Goal: Task Accomplishment & Management: Manage account settings

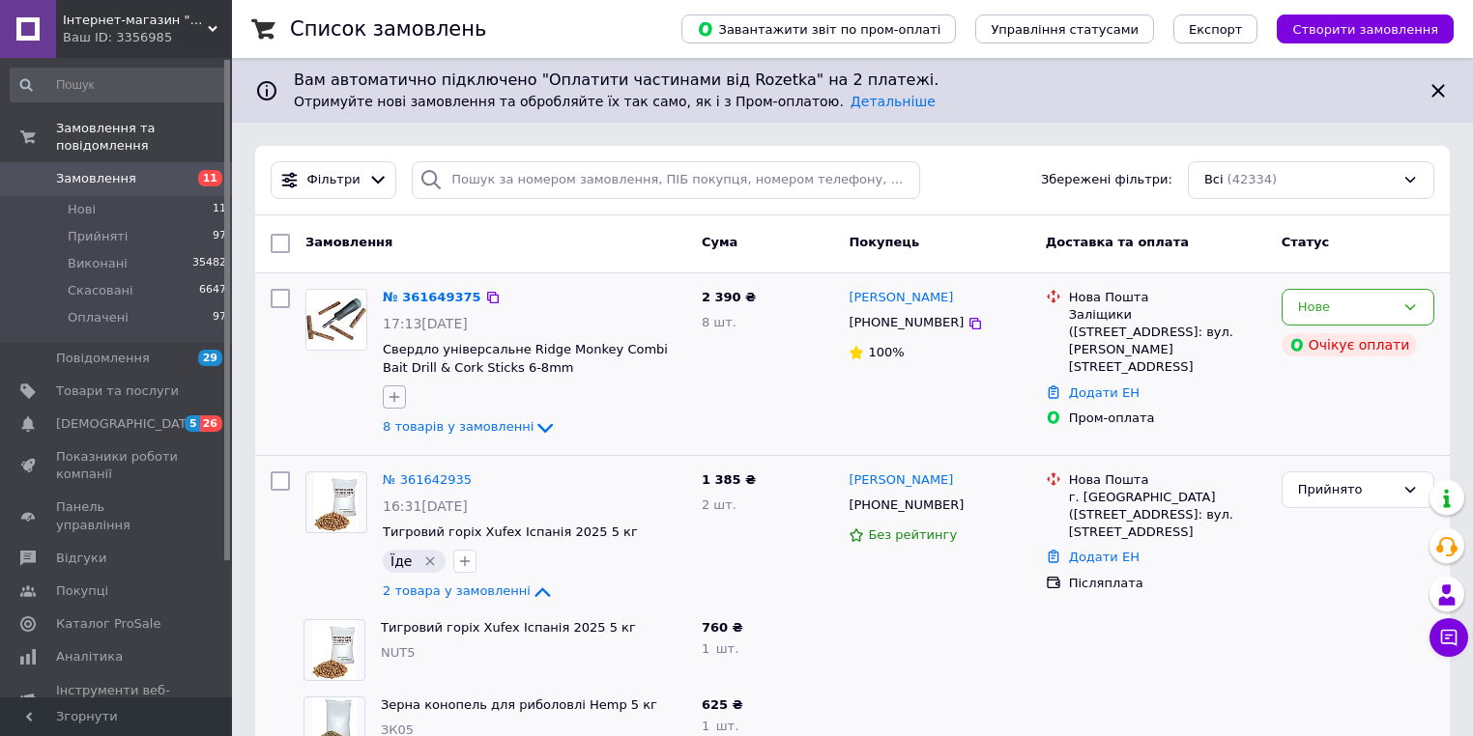
click at [388, 398] on icon "button" at bounding box center [394, 396] width 15 height 15
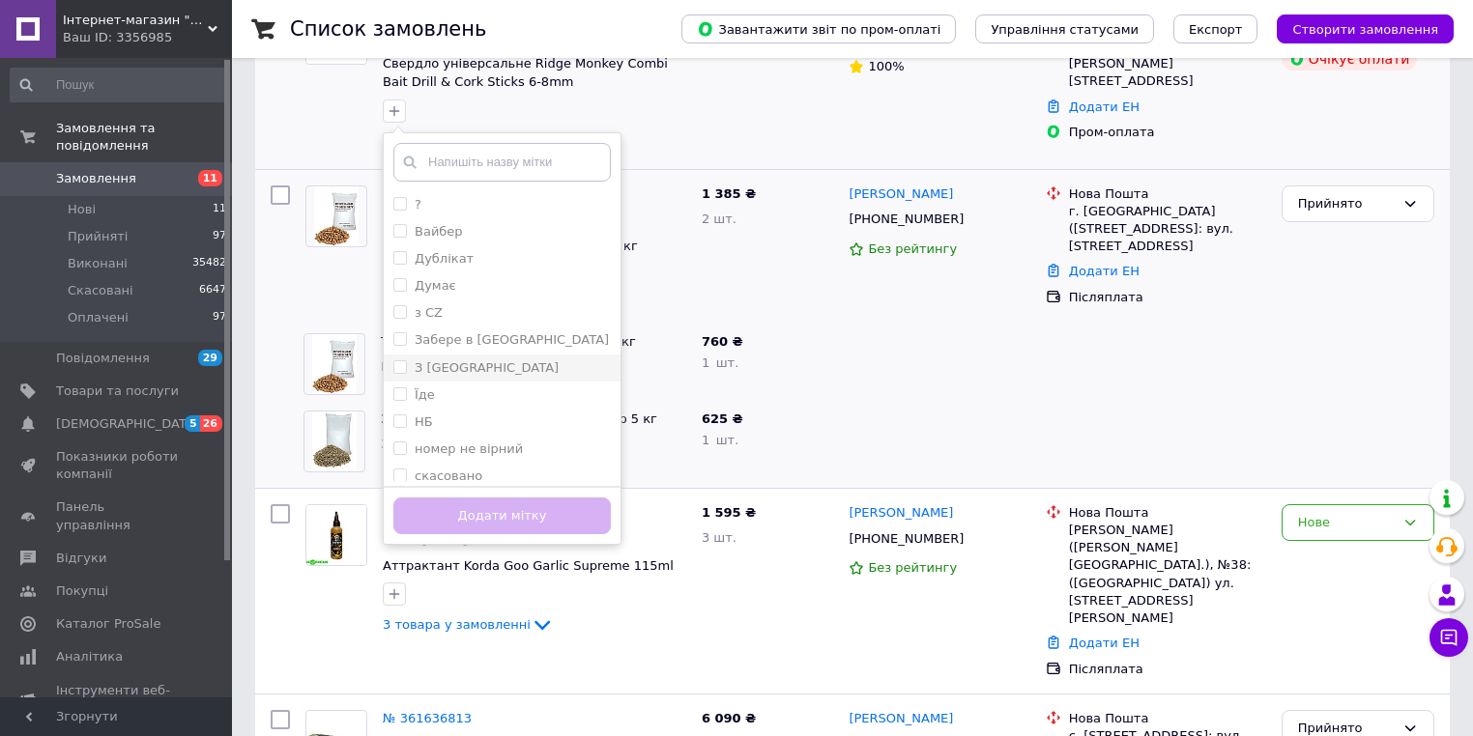
scroll to position [309, 0]
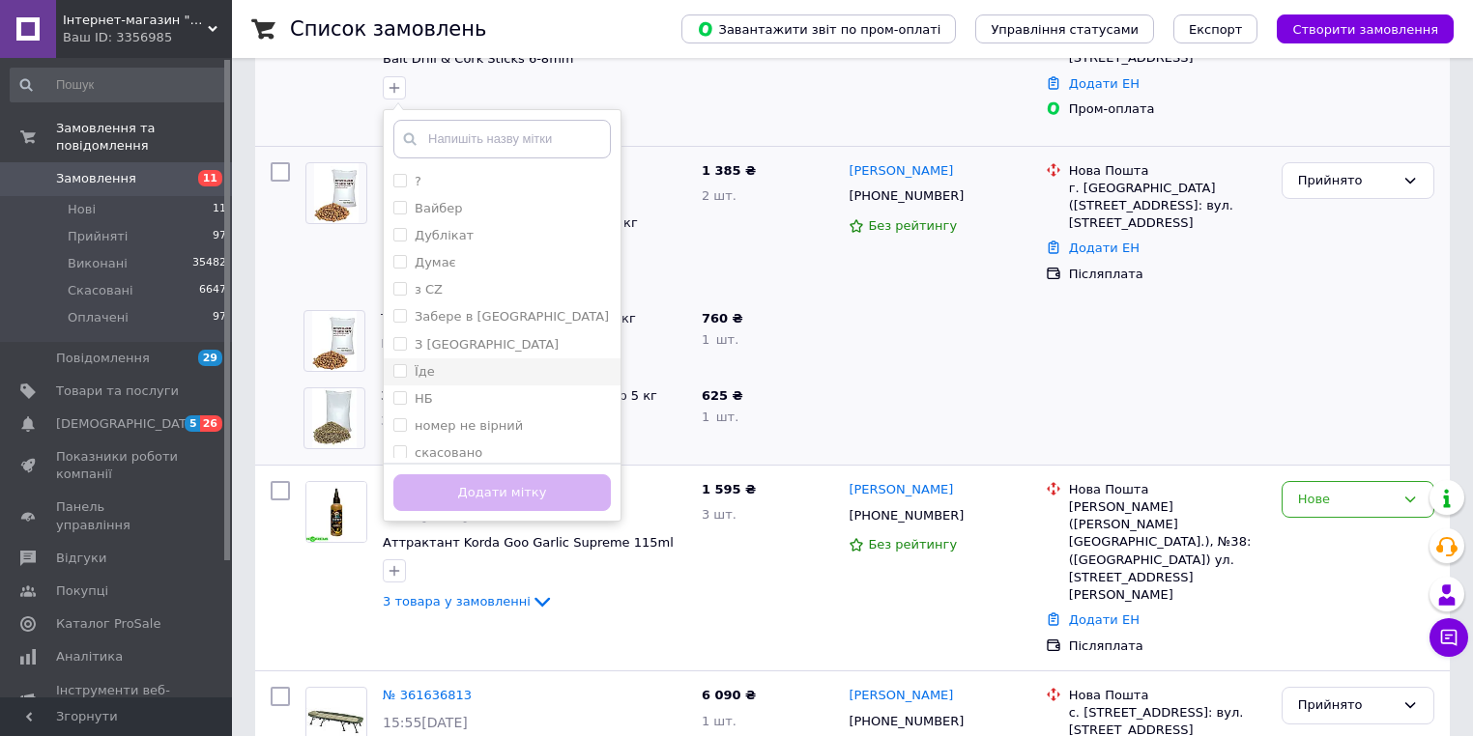
click at [451, 363] on div "Їде" at bounding box center [501, 371] width 217 height 17
checkbox input "true"
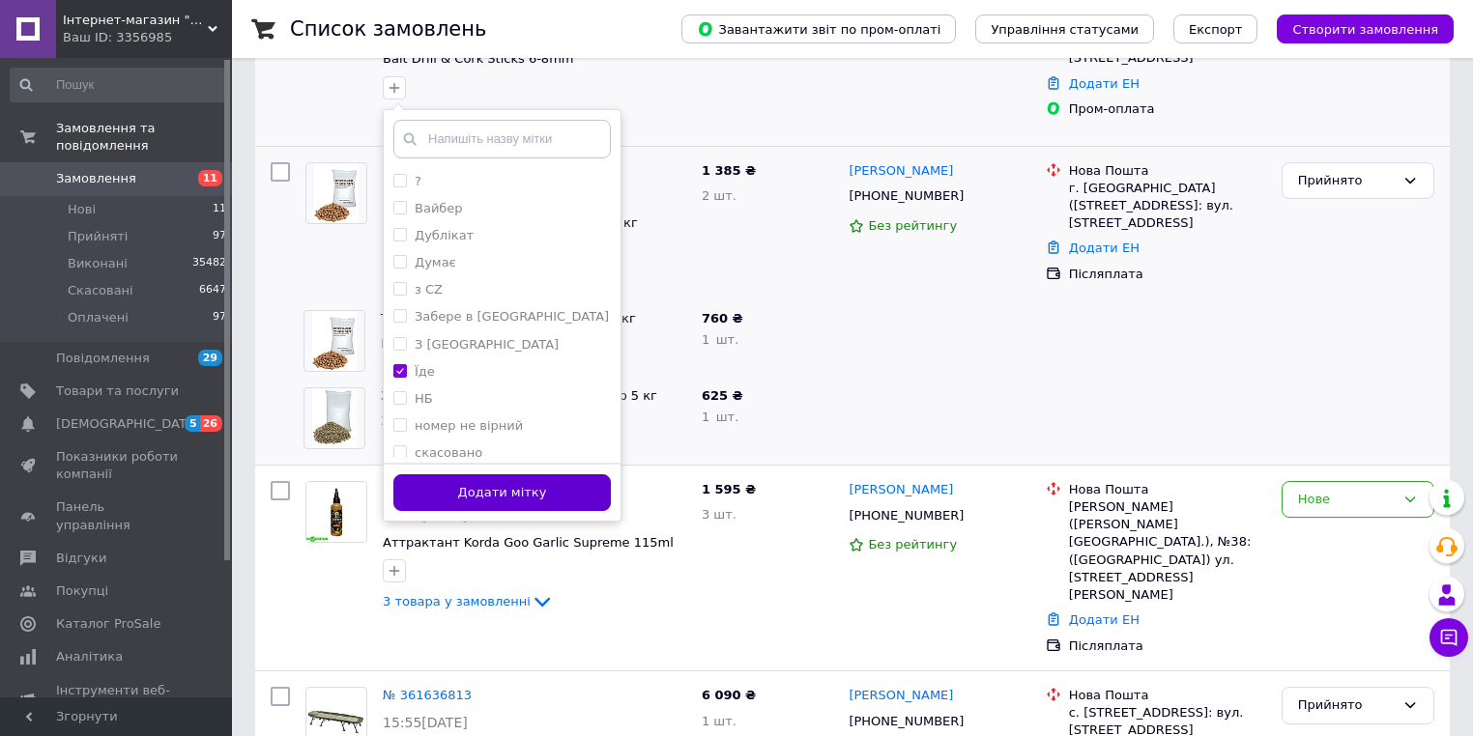
click at [485, 478] on button "Додати мітку" at bounding box center [501, 493] width 217 height 38
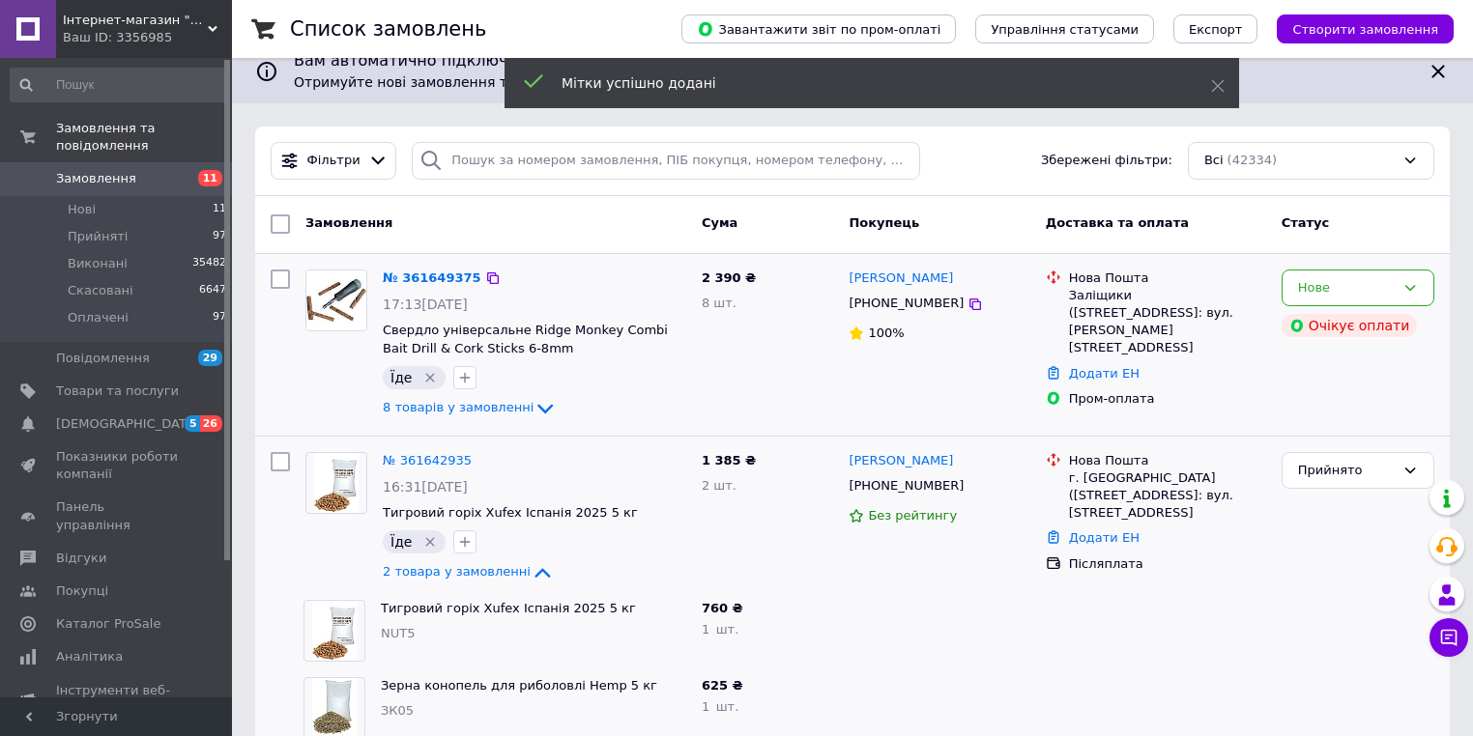
scroll to position [0, 0]
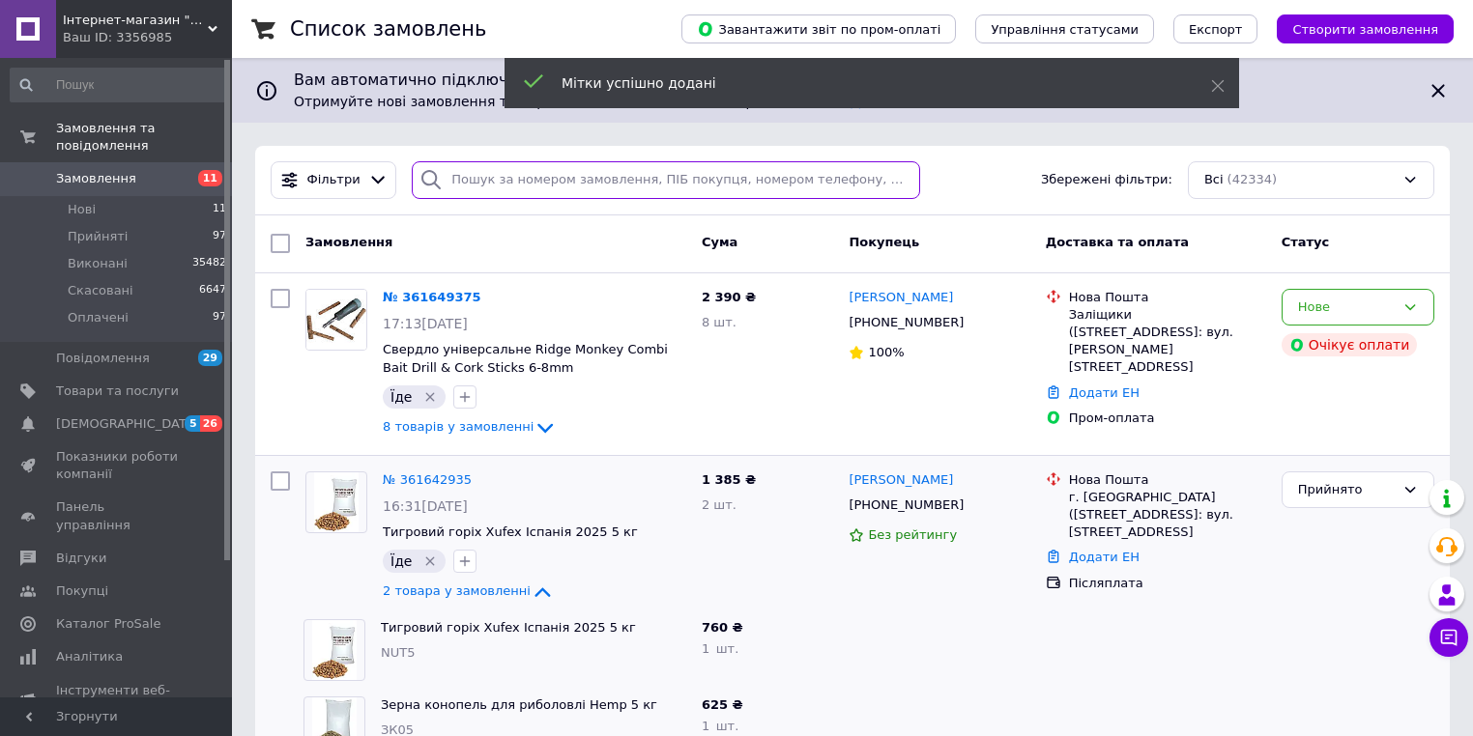
click at [491, 190] on input "search" at bounding box center [666, 180] width 508 height 38
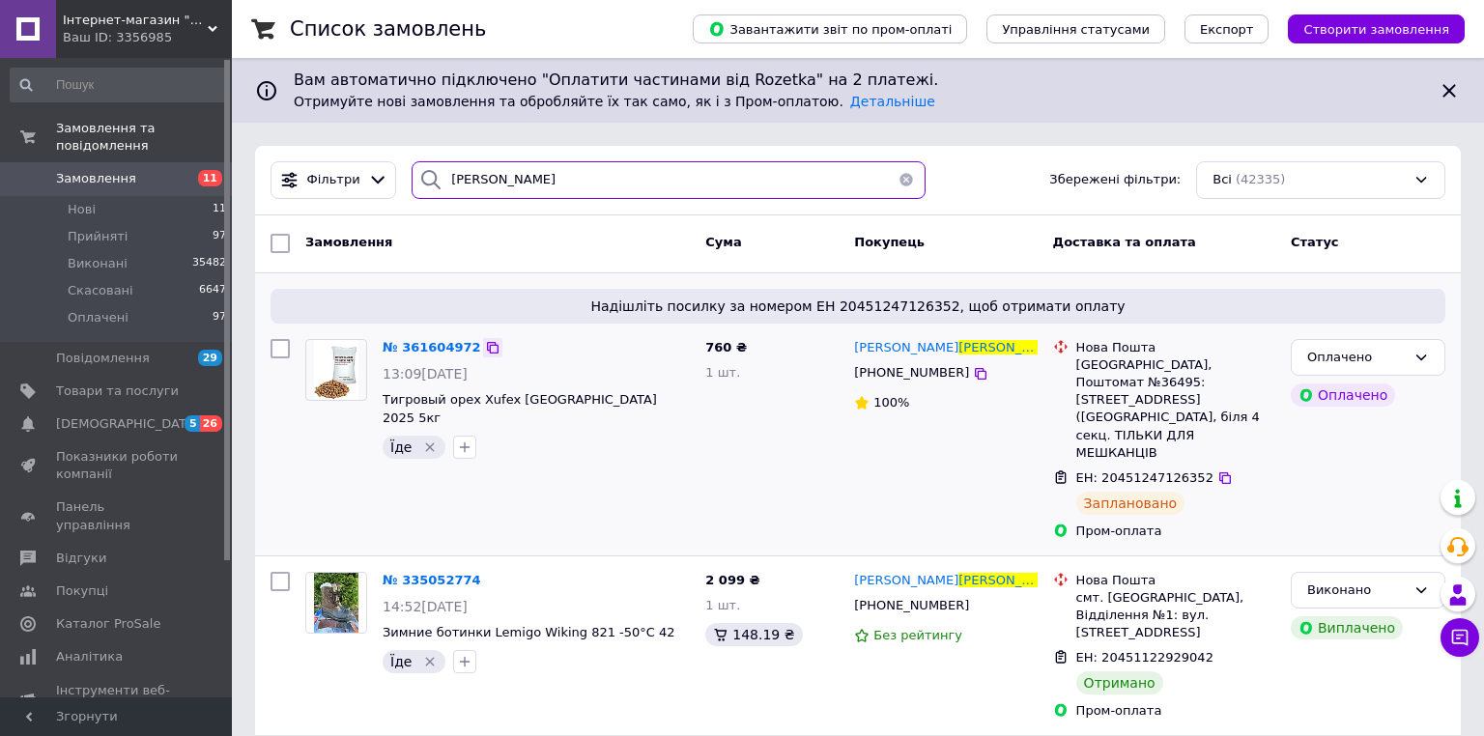
type input "мілованов"
click at [487, 342] on icon at bounding box center [493, 348] width 12 height 12
click at [889, 182] on button "button" at bounding box center [906, 180] width 39 height 38
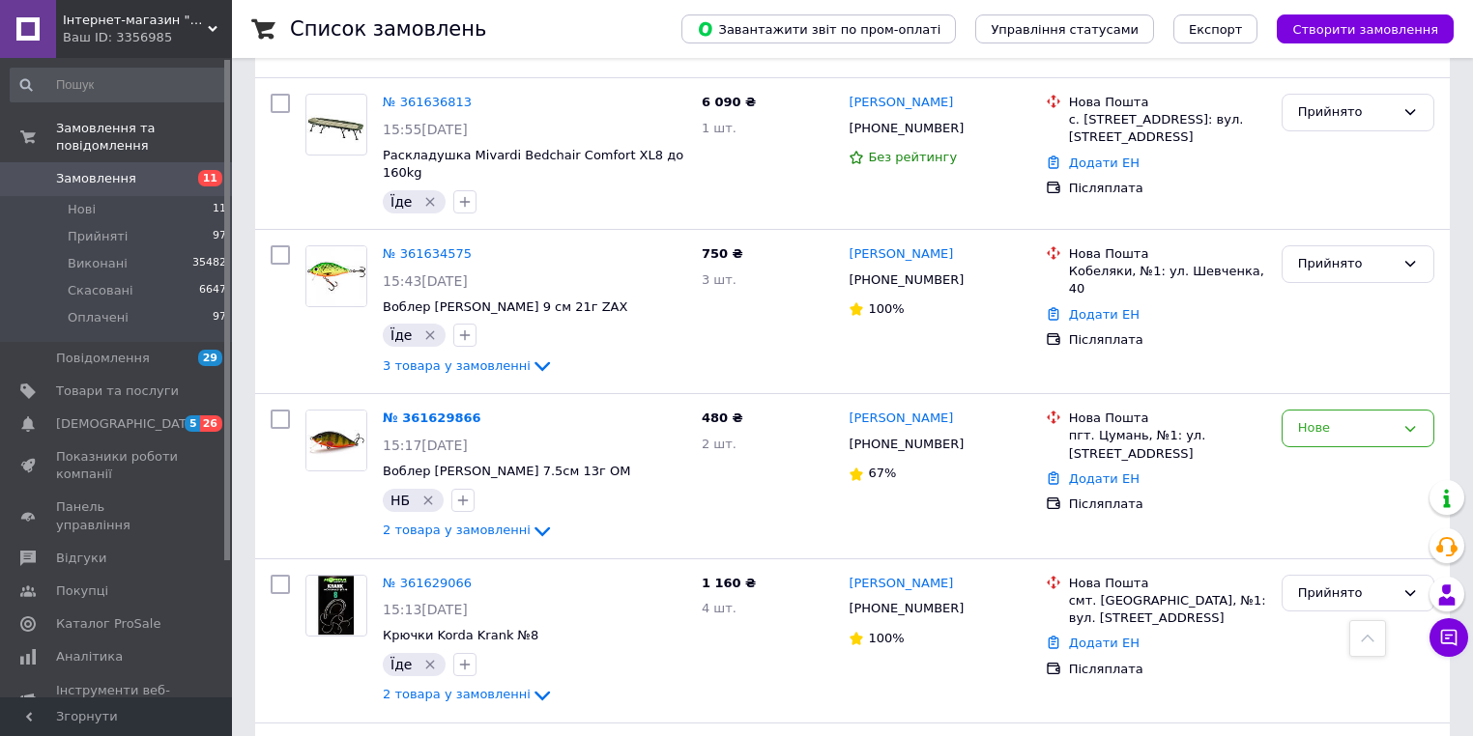
scroll to position [1082, 0]
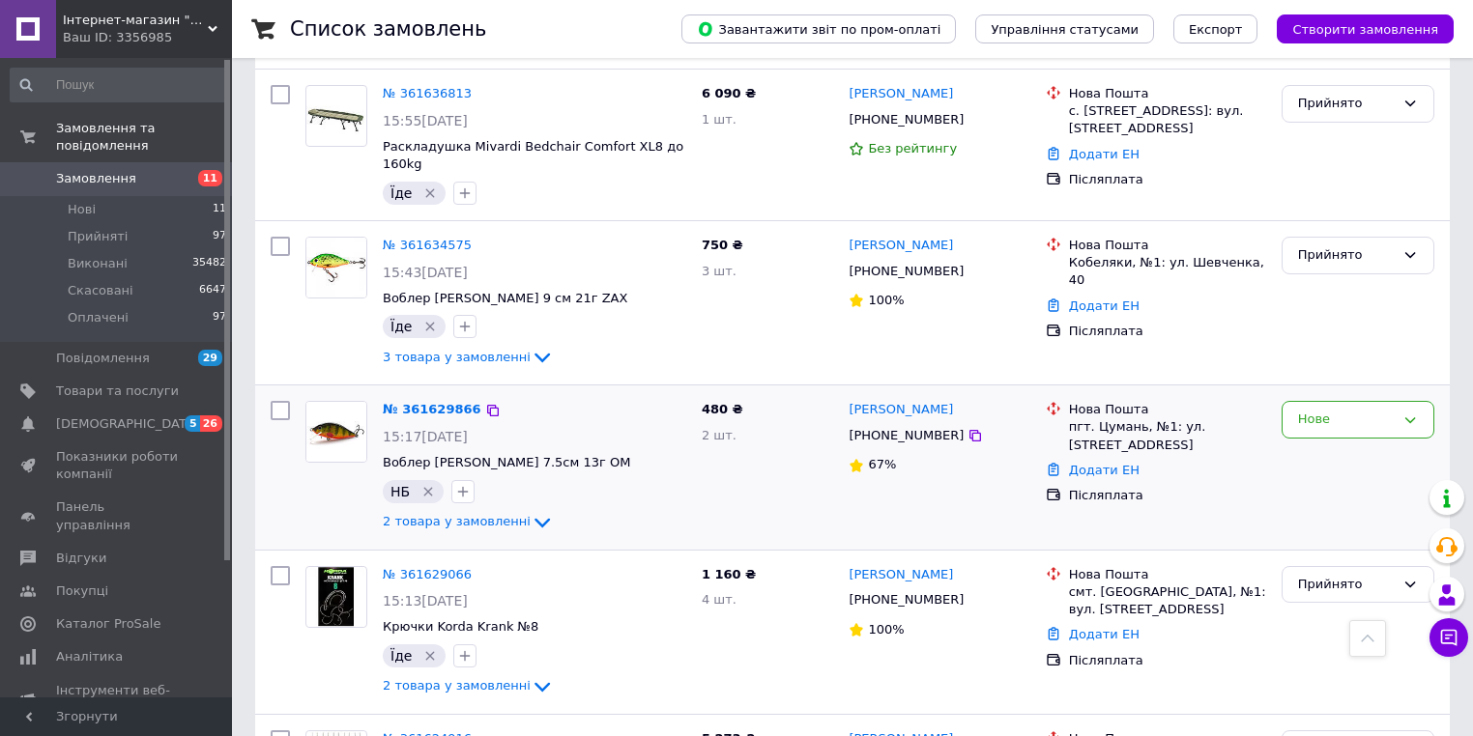
click at [495, 476] on div "НБ" at bounding box center [534, 491] width 311 height 31
click at [496, 514] on span "2 товара у замовленні" at bounding box center [457, 521] width 148 height 14
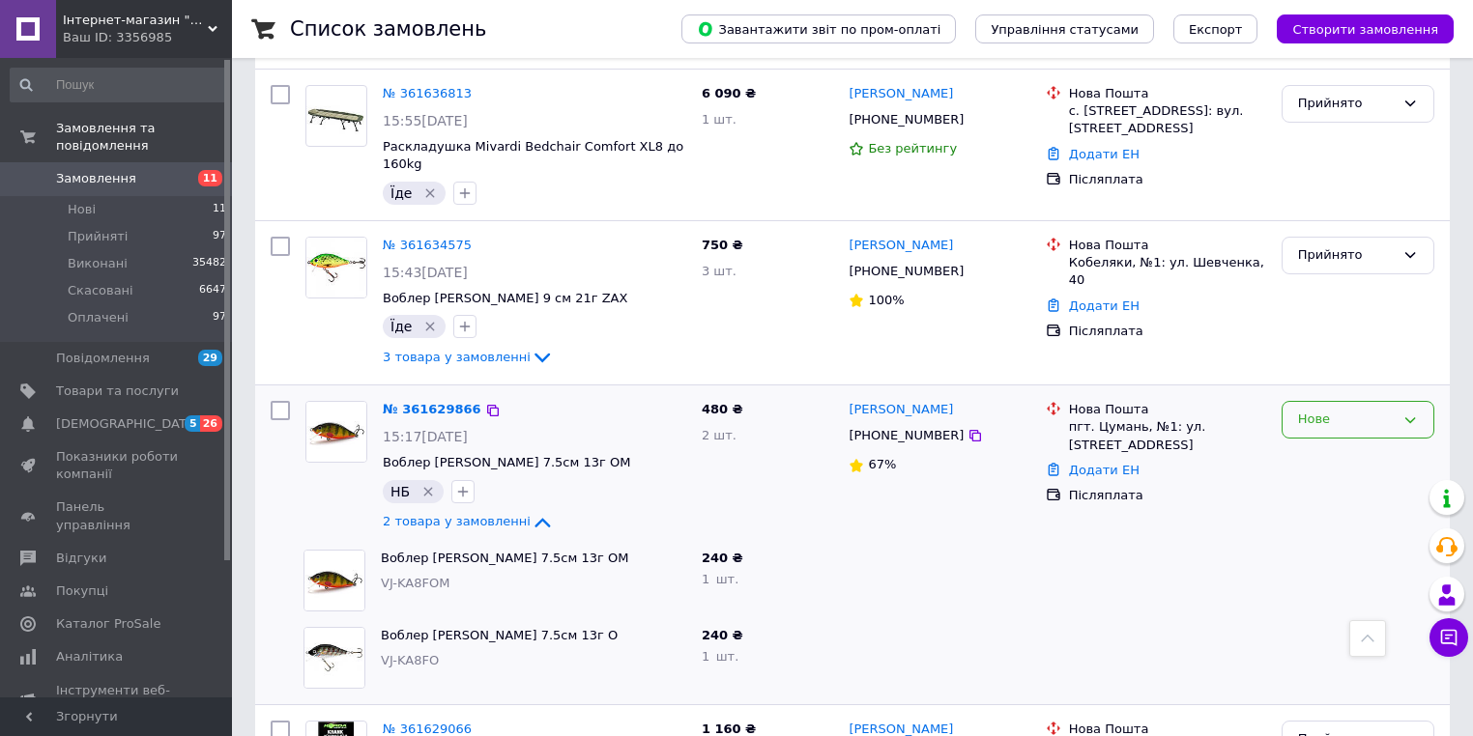
click at [1352, 410] on div "Нове" at bounding box center [1346, 420] width 97 height 20
click at [1318, 443] on li "Прийнято" at bounding box center [1357, 461] width 151 height 36
click at [487, 405] on icon at bounding box center [493, 411] width 12 height 12
click at [456, 484] on icon "button" at bounding box center [462, 491] width 15 height 15
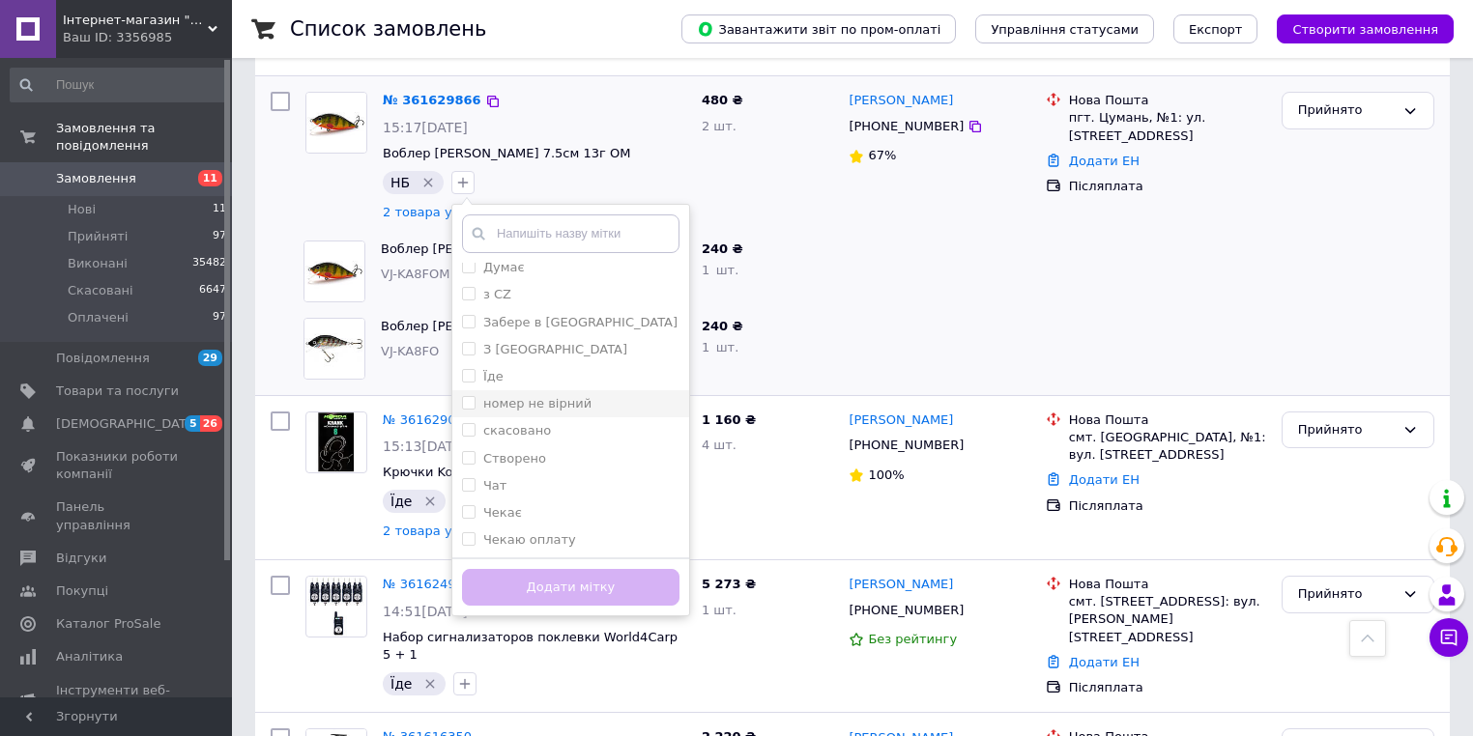
scroll to position [92, 0]
click at [563, 530] on div "Чекаю оплату" at bounding box center [570, 538] width 217 height 17
checkbox input "true"
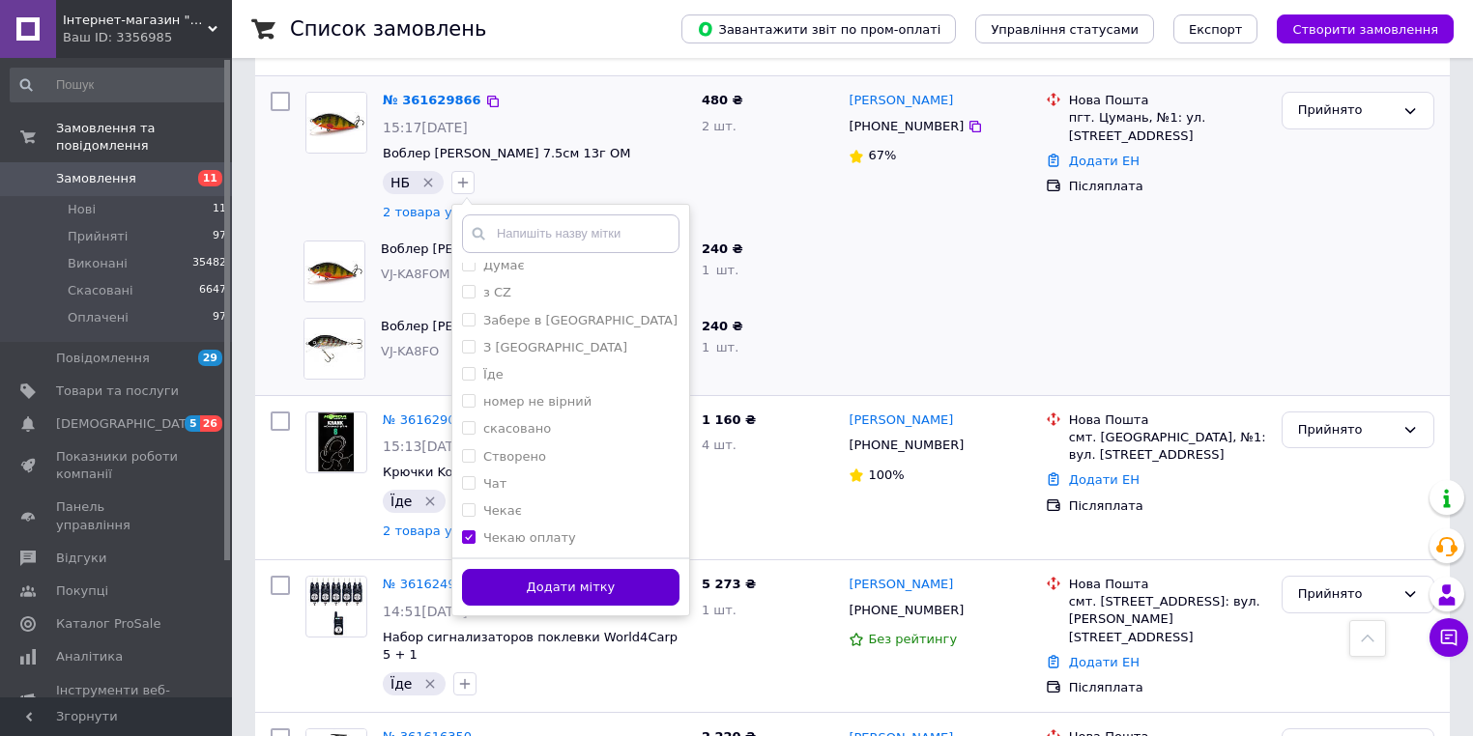
click at [569, 569] on button "Додати мітку" at bounding box center [570, 588] width 217 height 38
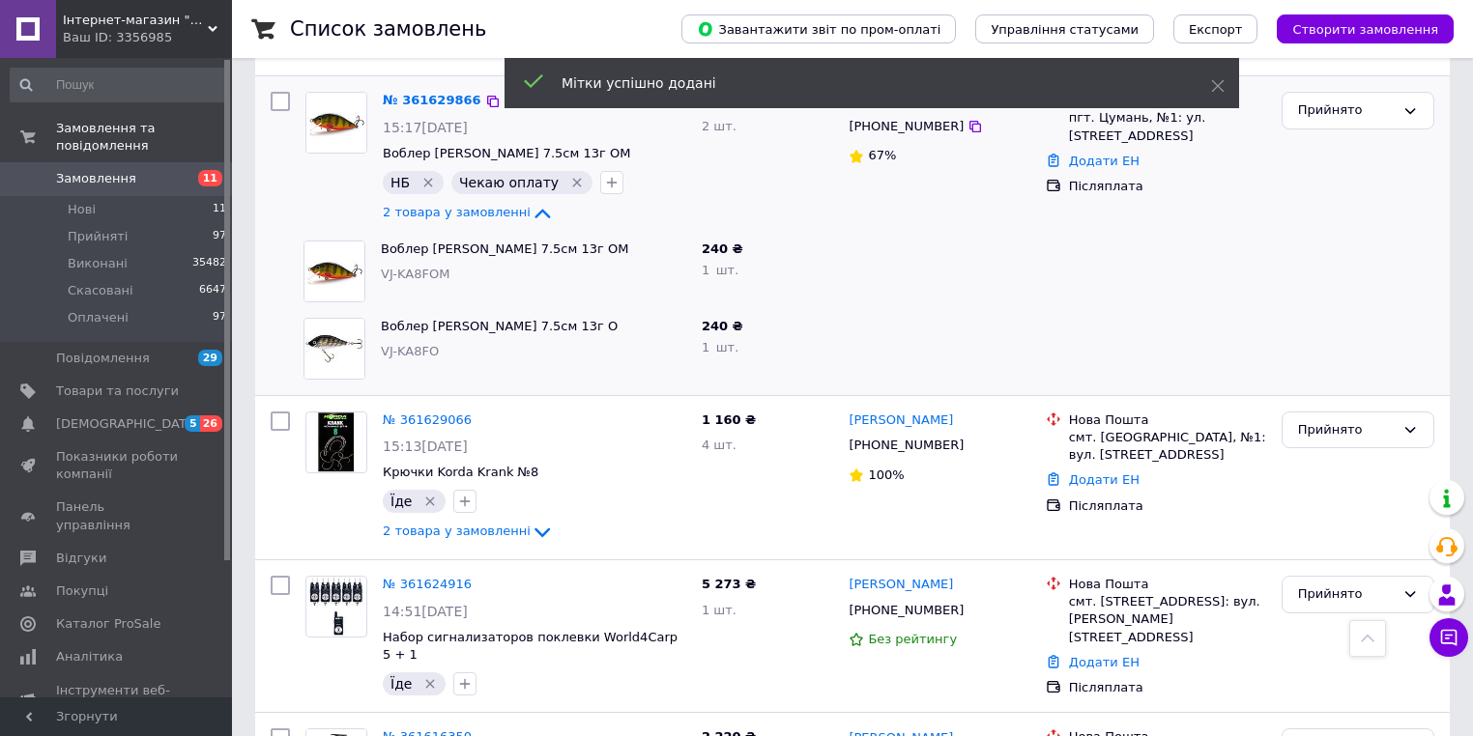
click at [420, 175] on icon "Видалити мітку" at bounding box center [427, 182] width 15 height 15
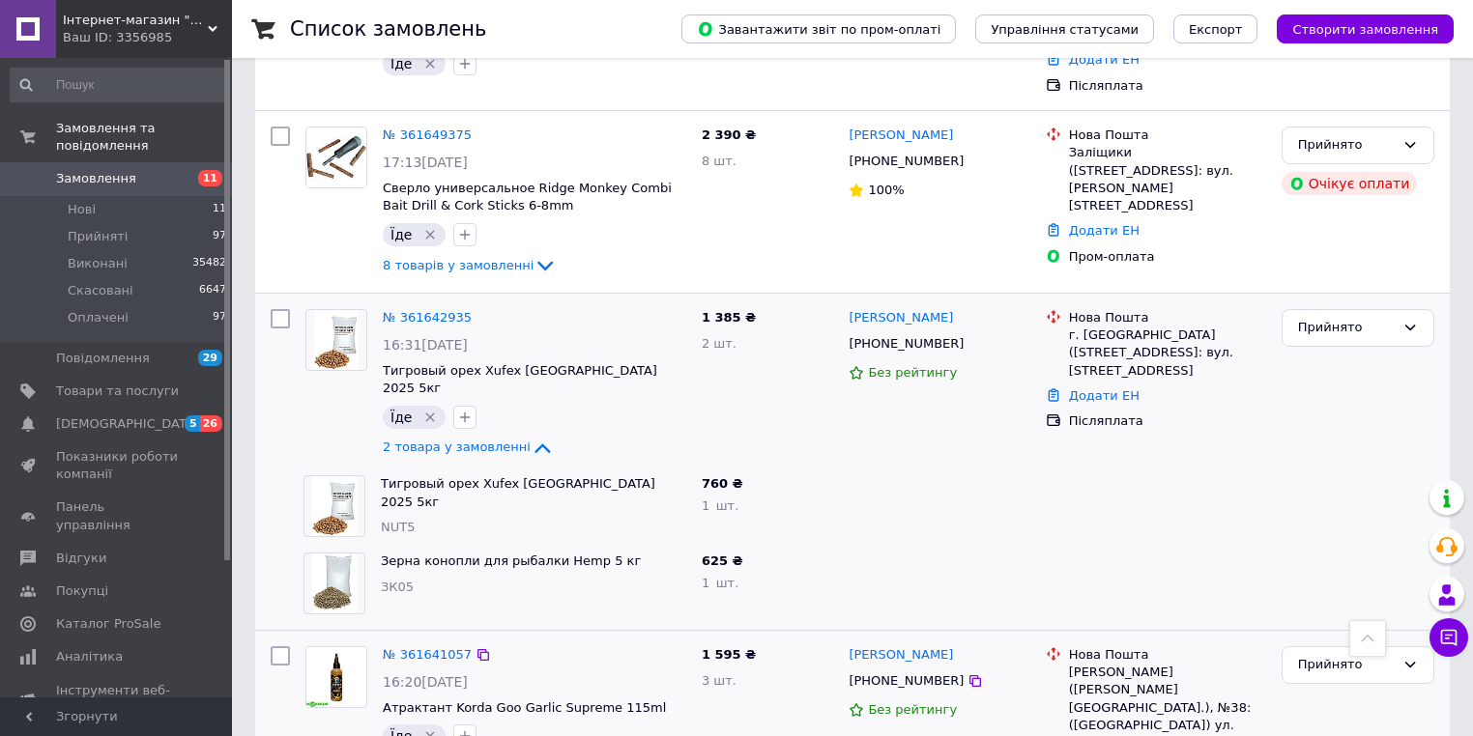
scroll to position [0, 0]
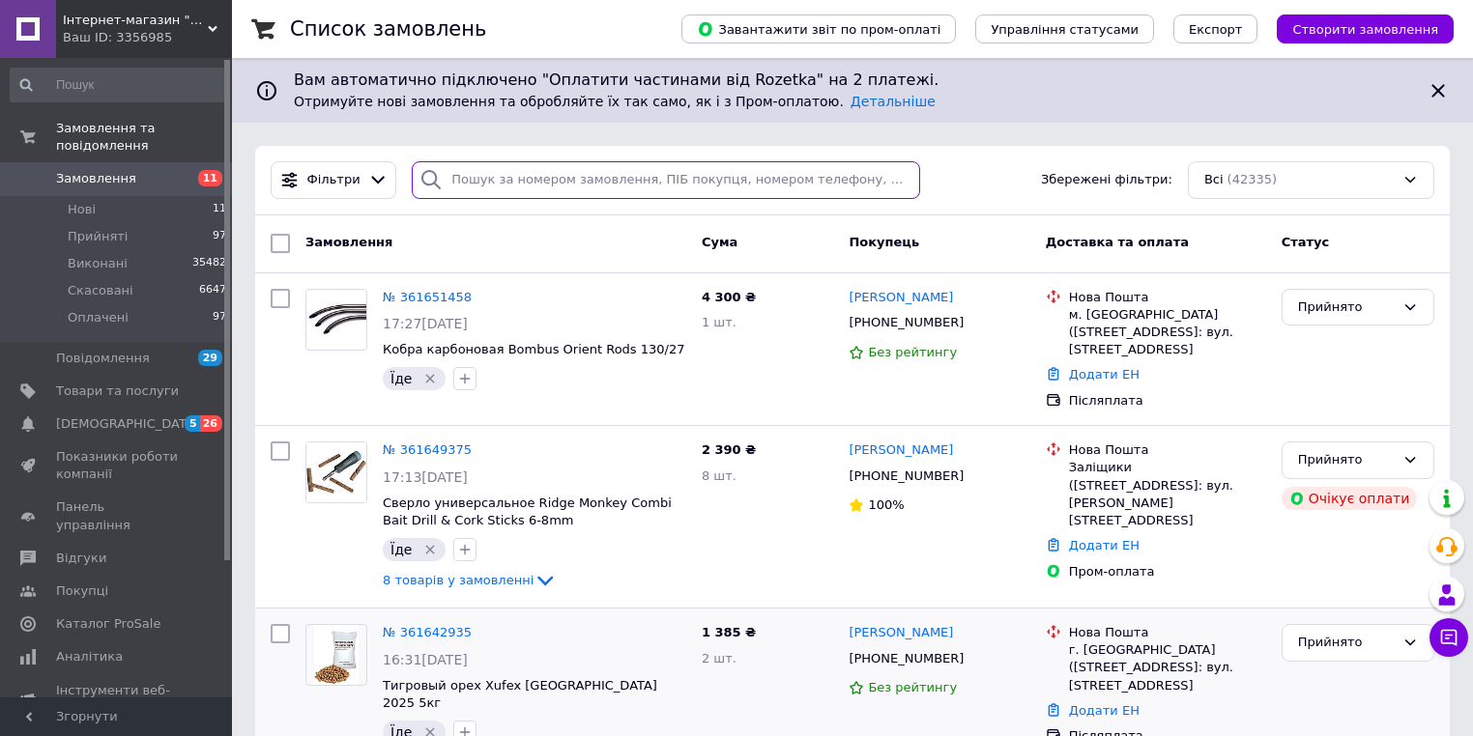
click at [530, 183] on input "search" at bounding box center [666, 180] width 508 height 38
paste input "+380964031488"
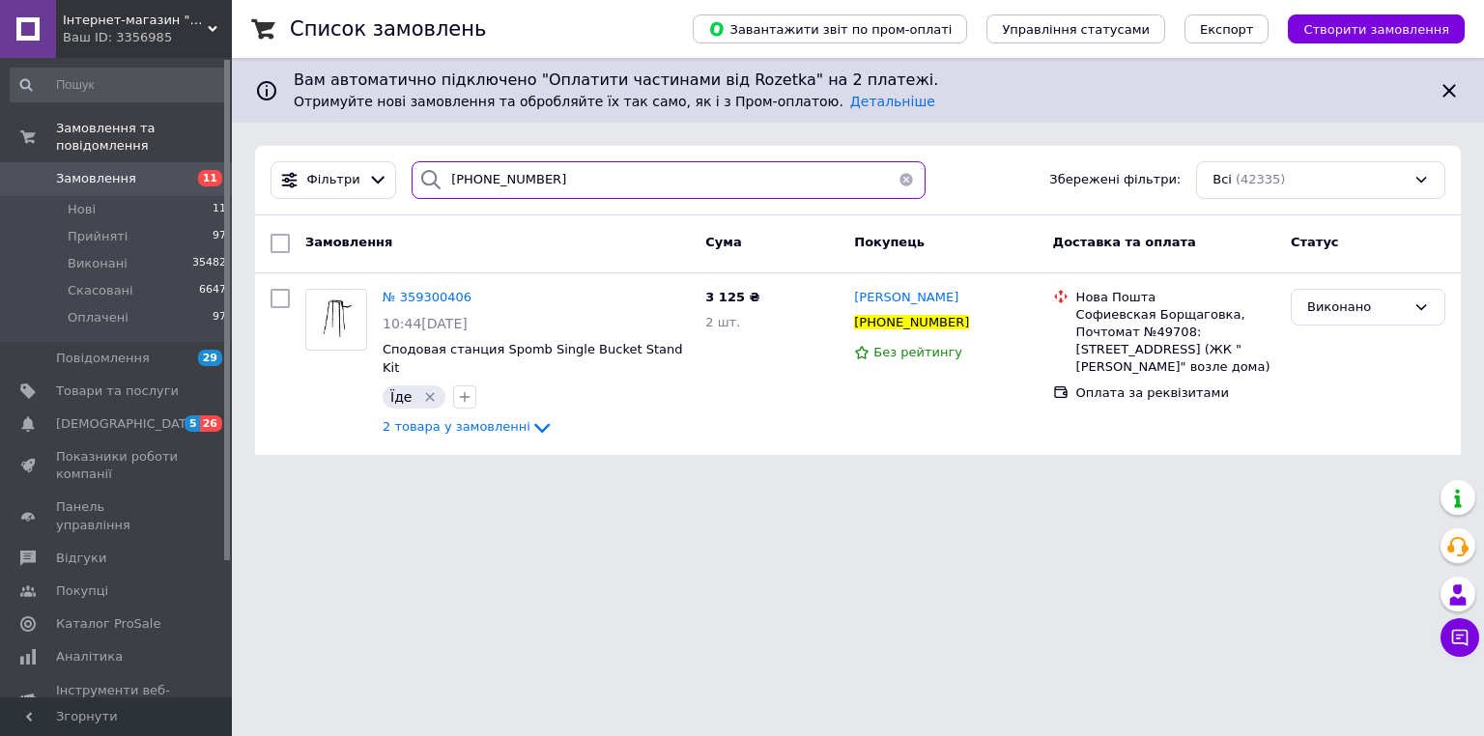
click at [557, 179] on input "+380964031488" at bounding box center [669, 180] width 514 height 38
type input "+"
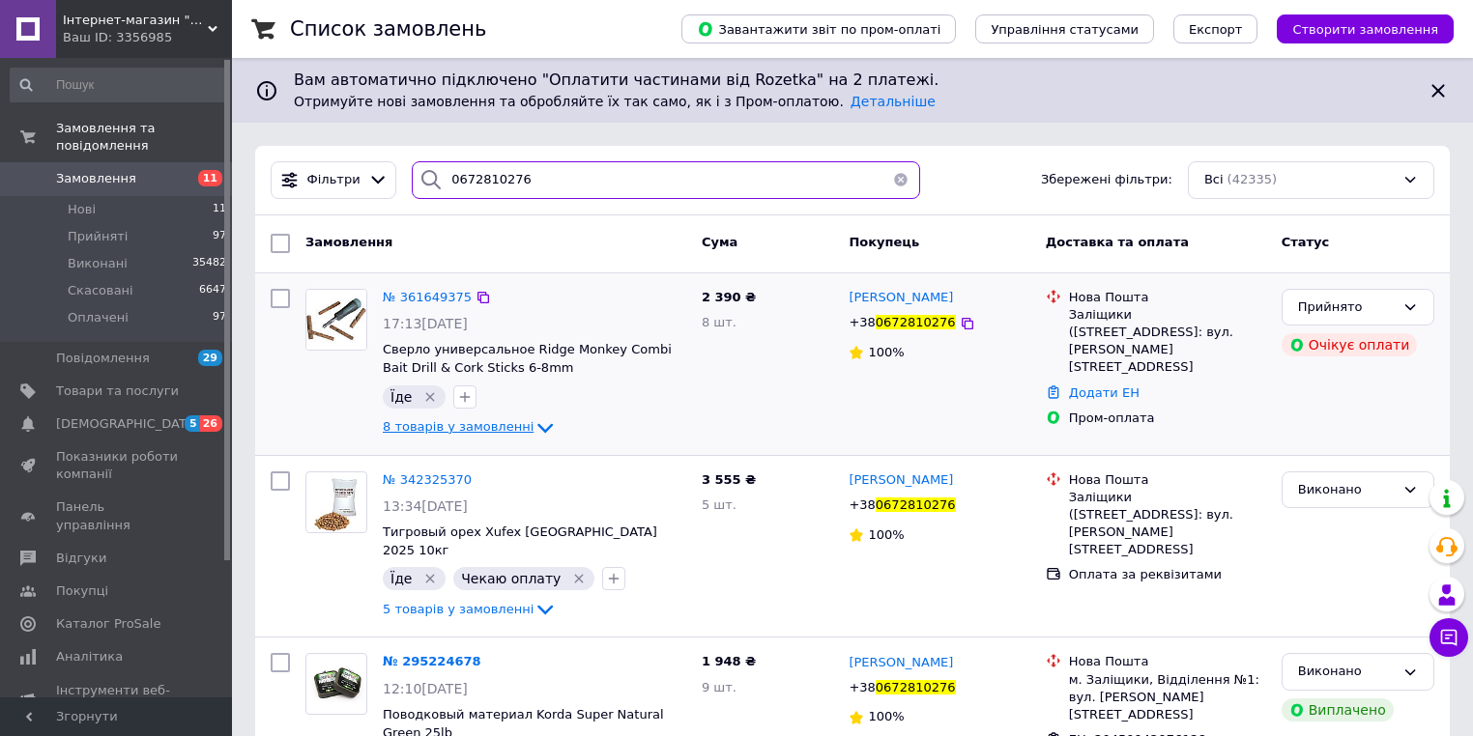
type input "0672810276"
click at [533, 422] on icon at bounding box center [544, 427] width 23 height 23
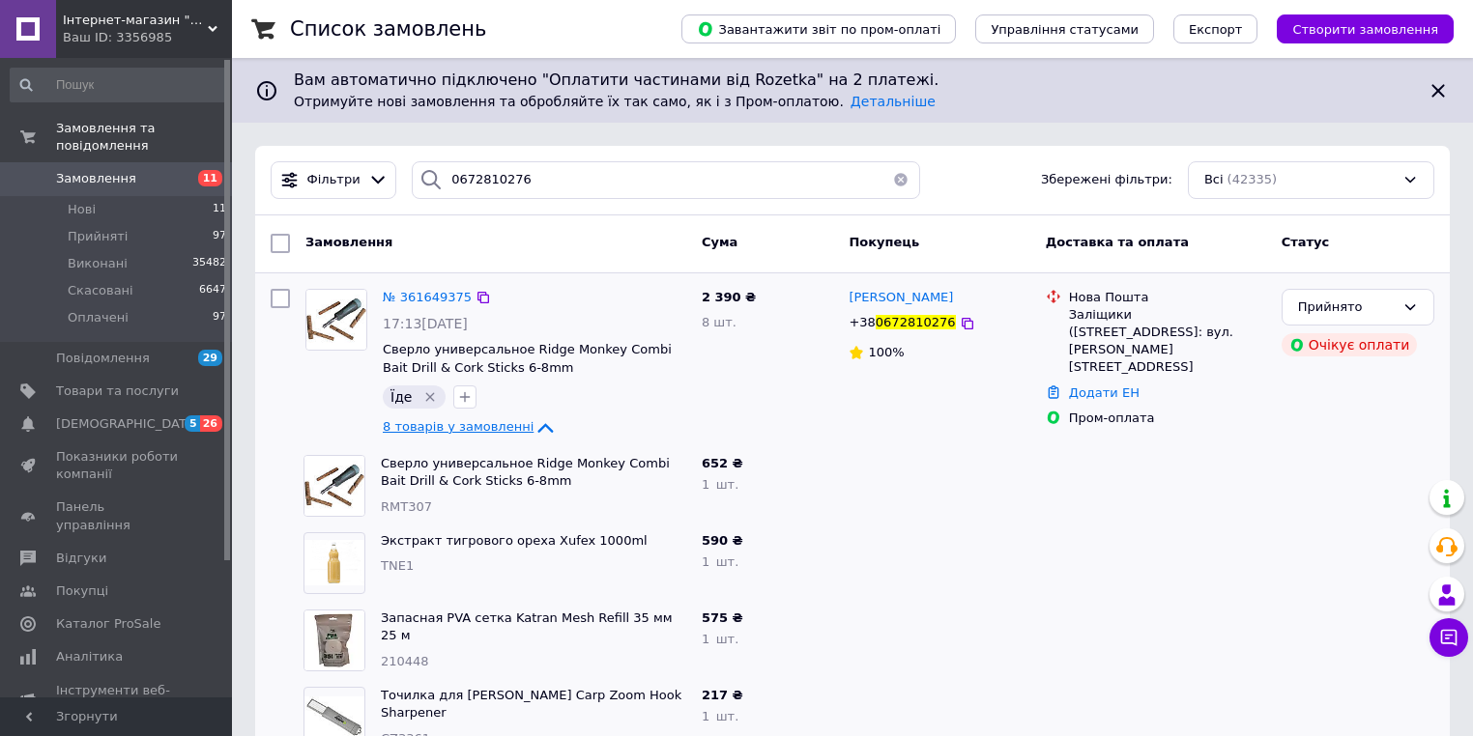
click at [890, 175] on button "button" at bounding box center [900, 180] width 39 height 38
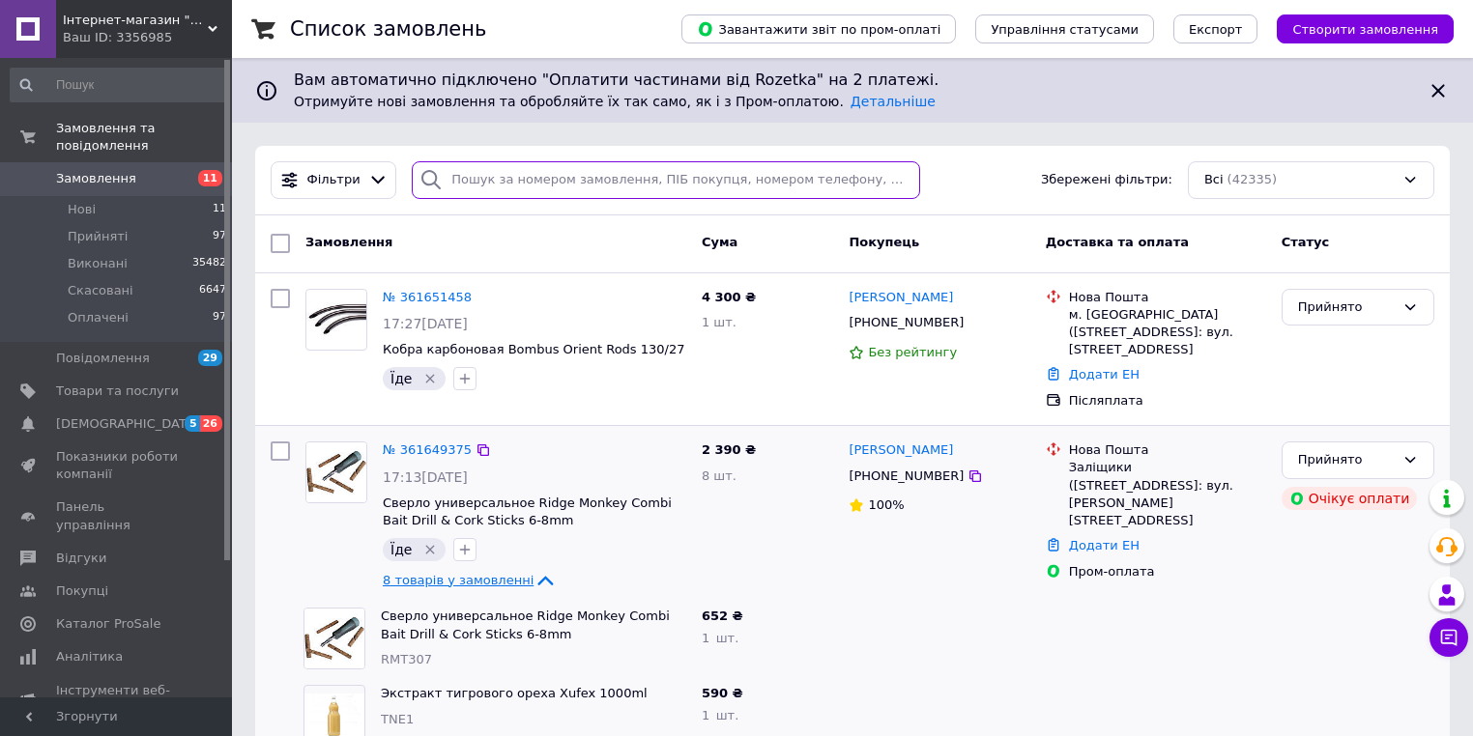
scroll to position [464, 0]
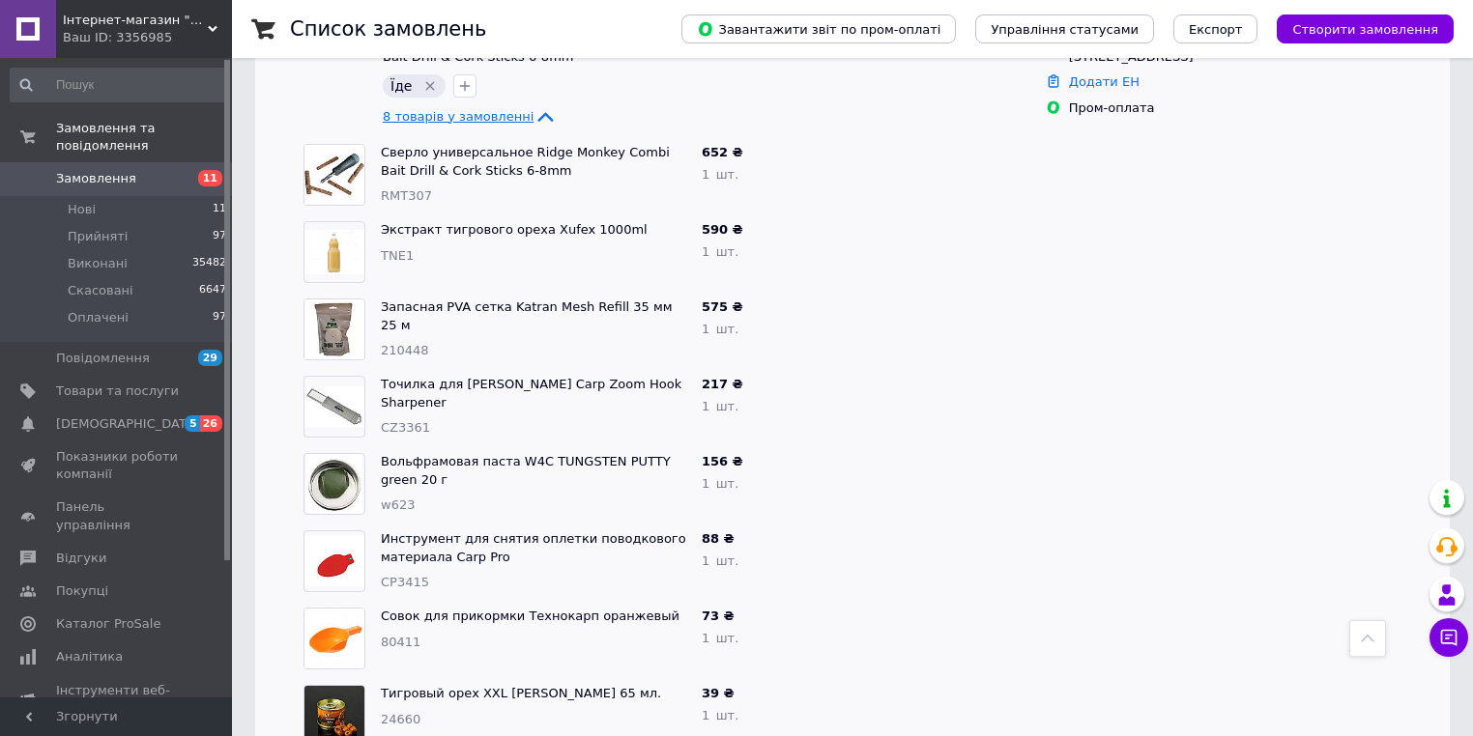
click at [510, 109] on span "8 товарів у замовленні" at bounding box center [458, 116] width 151 height 14
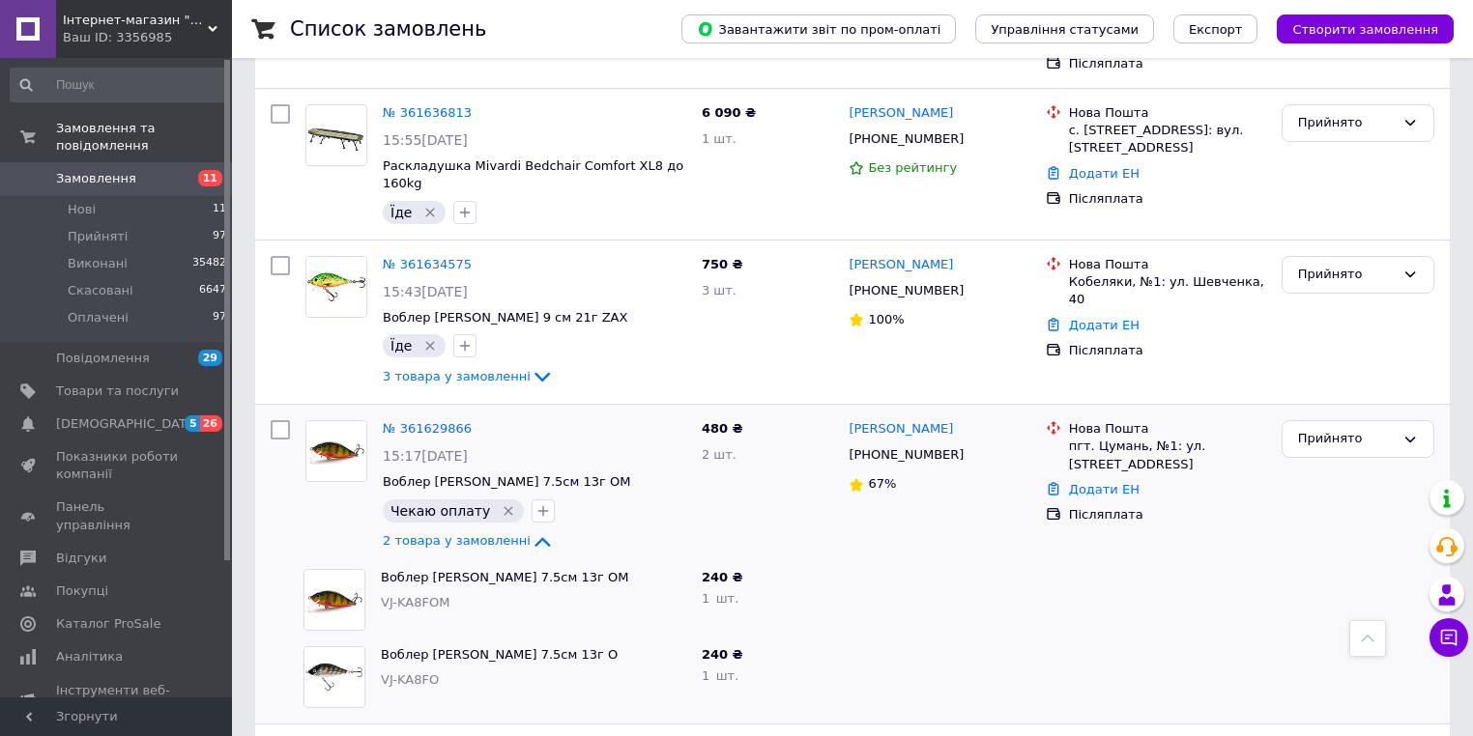
scroll to position [1082, 0]
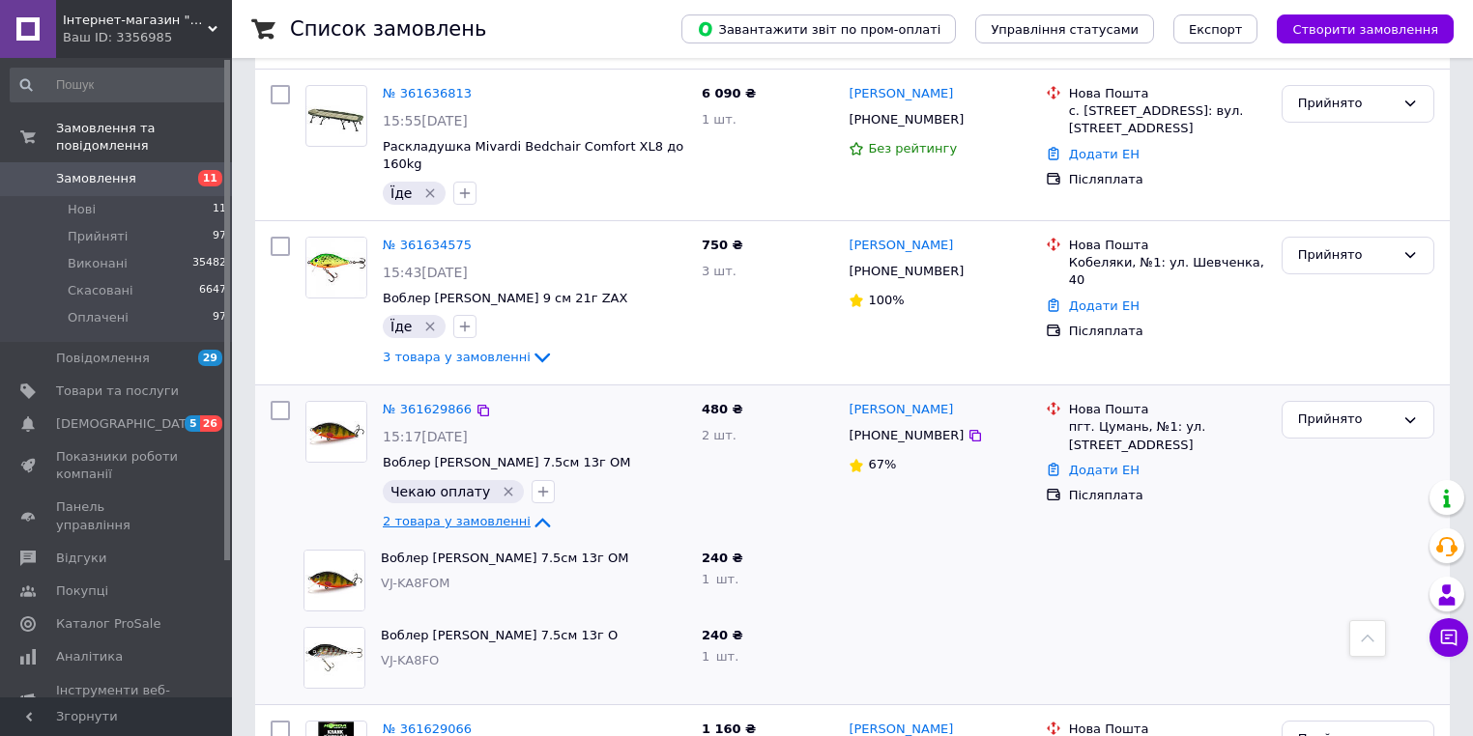
click at [465, 514] on span "2 товара у замовленні" at bounding box center [457, 521] width 148 height 14
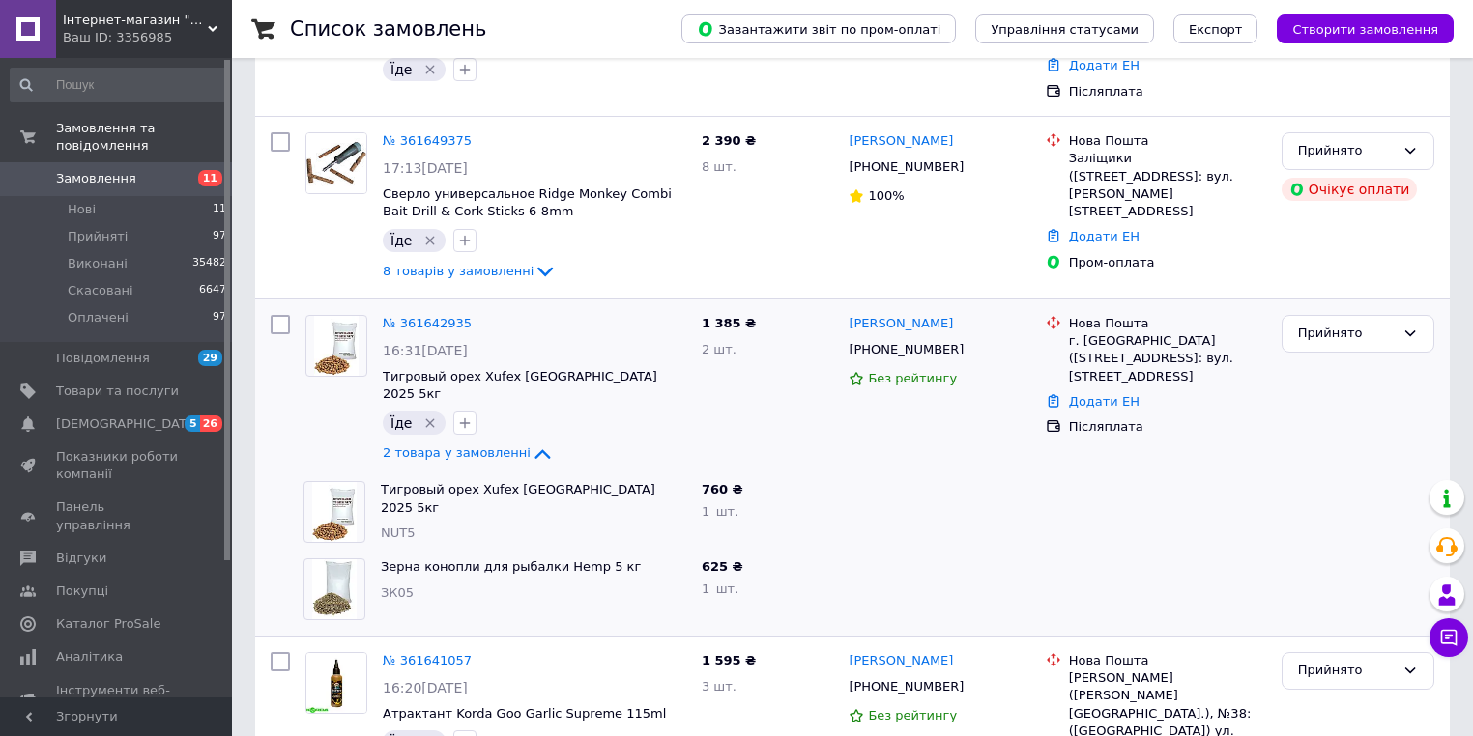
scroll to position [0, 0]
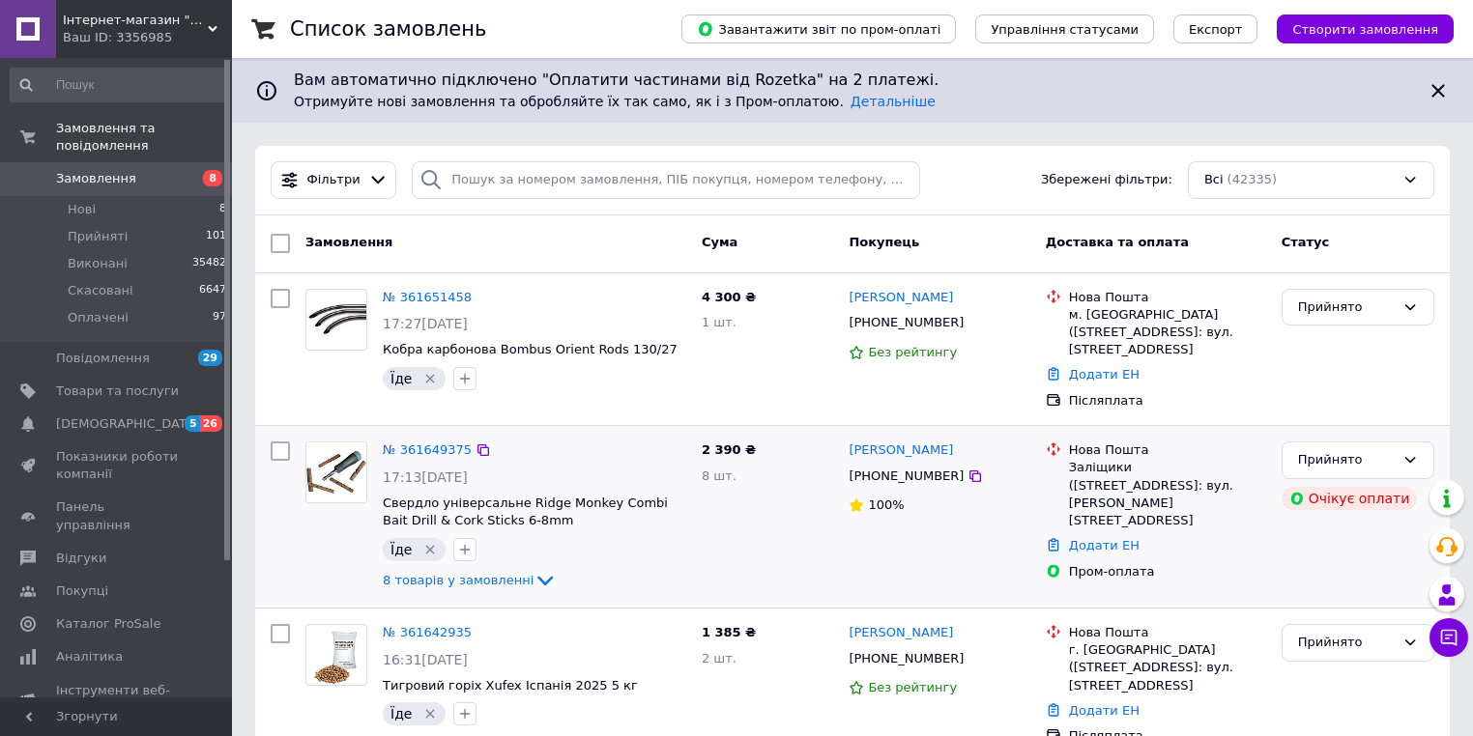
click at [433, 434] on div "№ 361649375 17:13[DATE] Свердло універсальне Ridge Monkey Combi Bait Drill & Co…" at bounding box center [534, 517] width 319 height 166
click at [432, 443] on link "№ 361649375" at bounding box center [427, 450] width 89 height 14
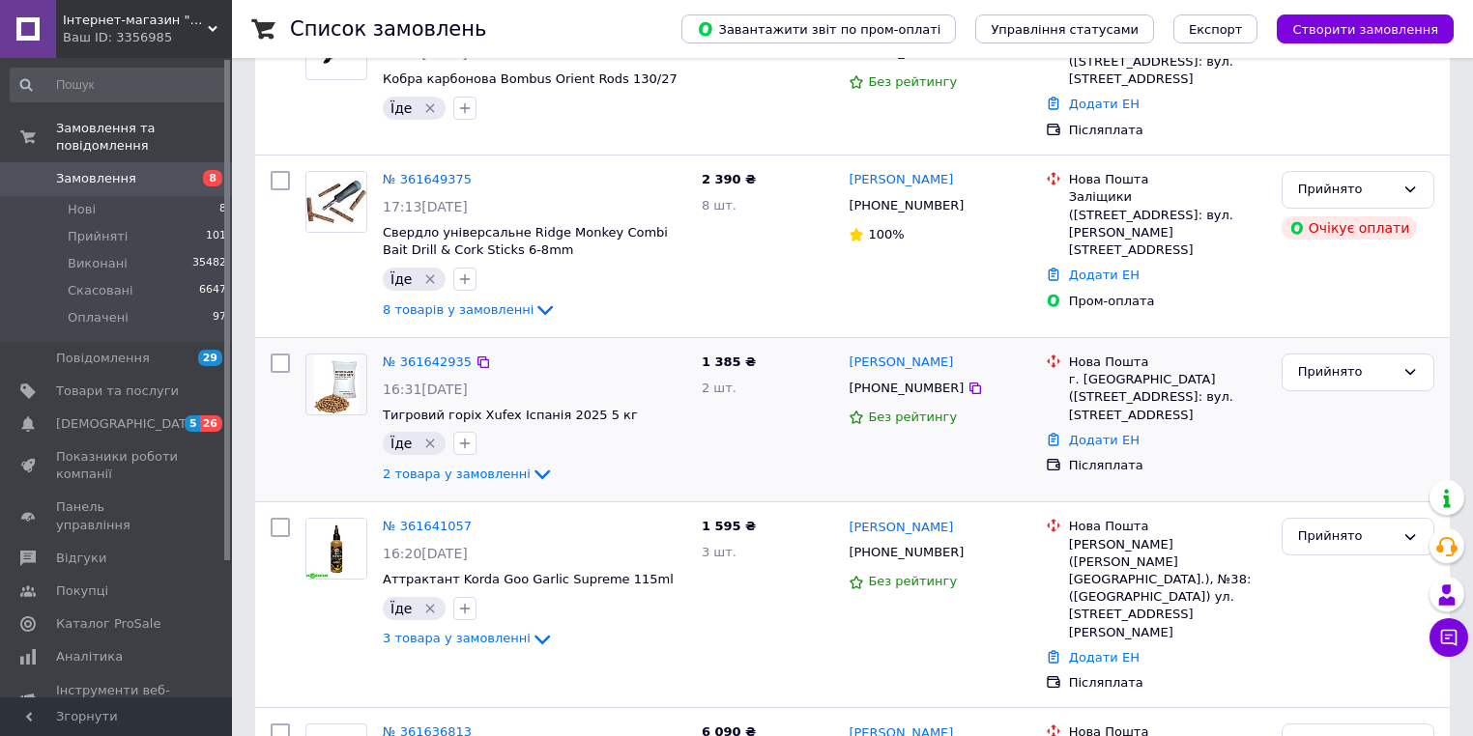
scroll to position [309, 0]
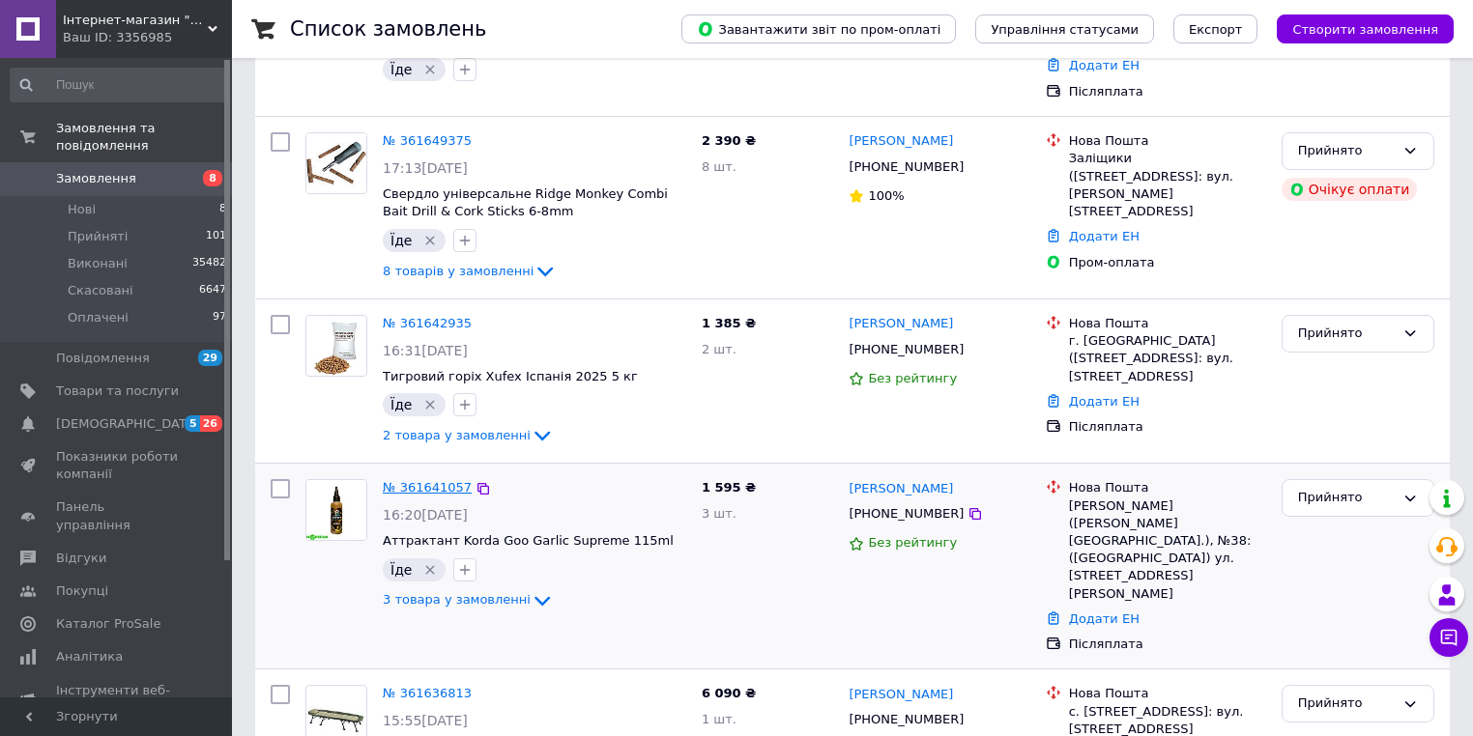
click at [445, 480] on link "№ 361641057" at bounding box center [427, 487] width 89 height 14
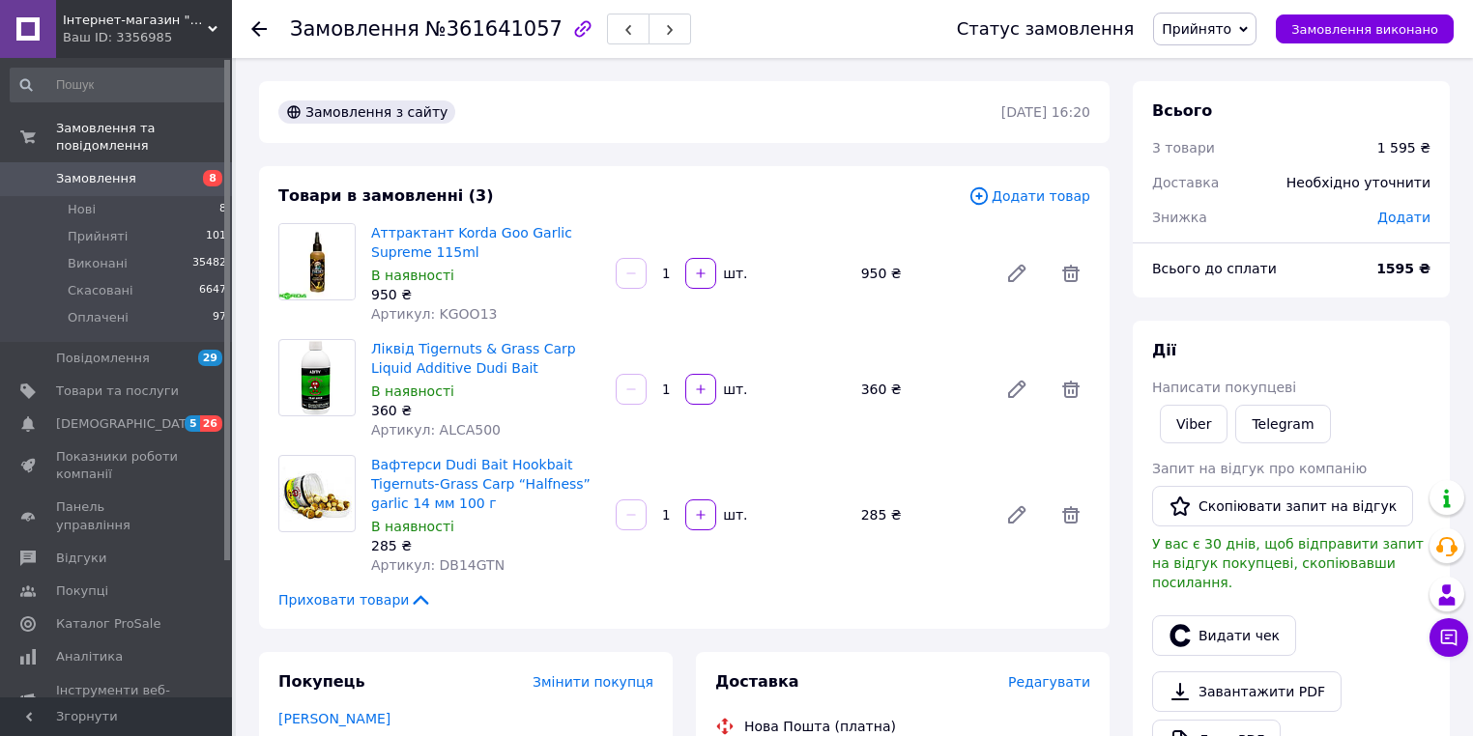
click at [444, 306] on span "Артикул: KGOO13" at bounding box center [434, 313] width 126 height 15
copy span "KGOO13"
click at [473, 31] on span "№361641057" at bounding box center [493, 28] width 137 height 23
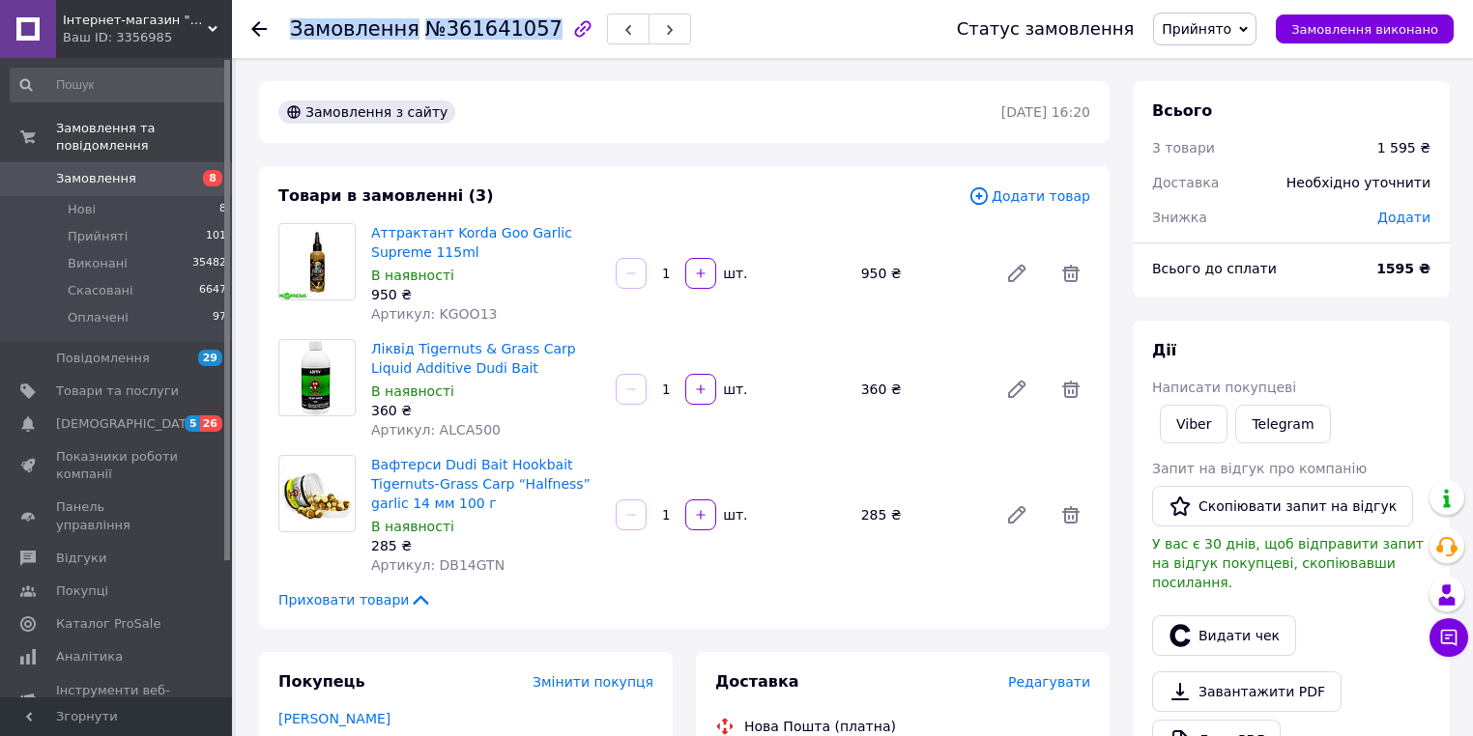
click at [473, 31] on span "№361641057" at bounding box center [493, 28] width 137 height 23
click at [483, 27] on span "№361641057" at bounding box center [493, 28] width 137 height 23
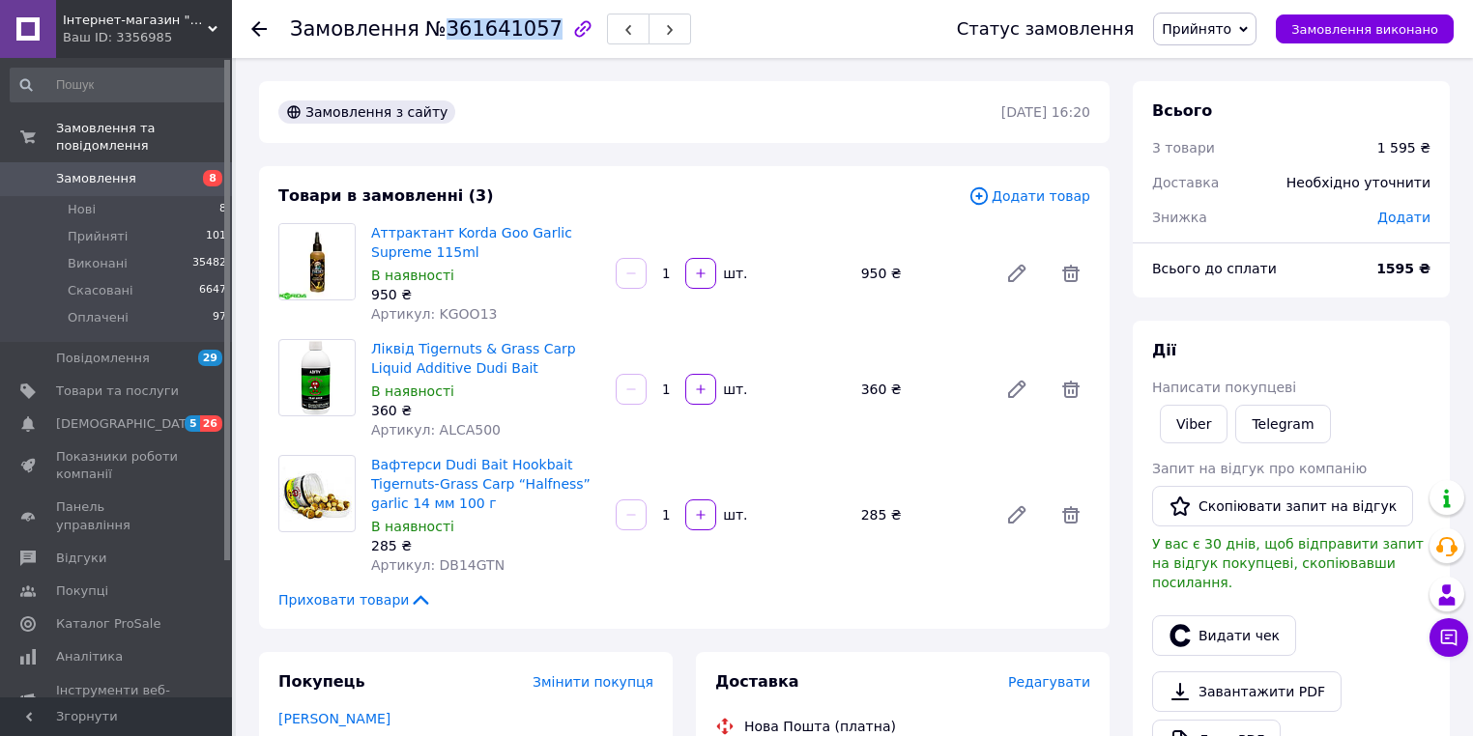
click at [483, 27] on span "№361641057" at bounding box center [493, 28] width 137 height 23
click at [447, 317] on span "Артикул: KGOO13" at bounding box center [434, 313] width 126 height 15
copy span "KGOO13"
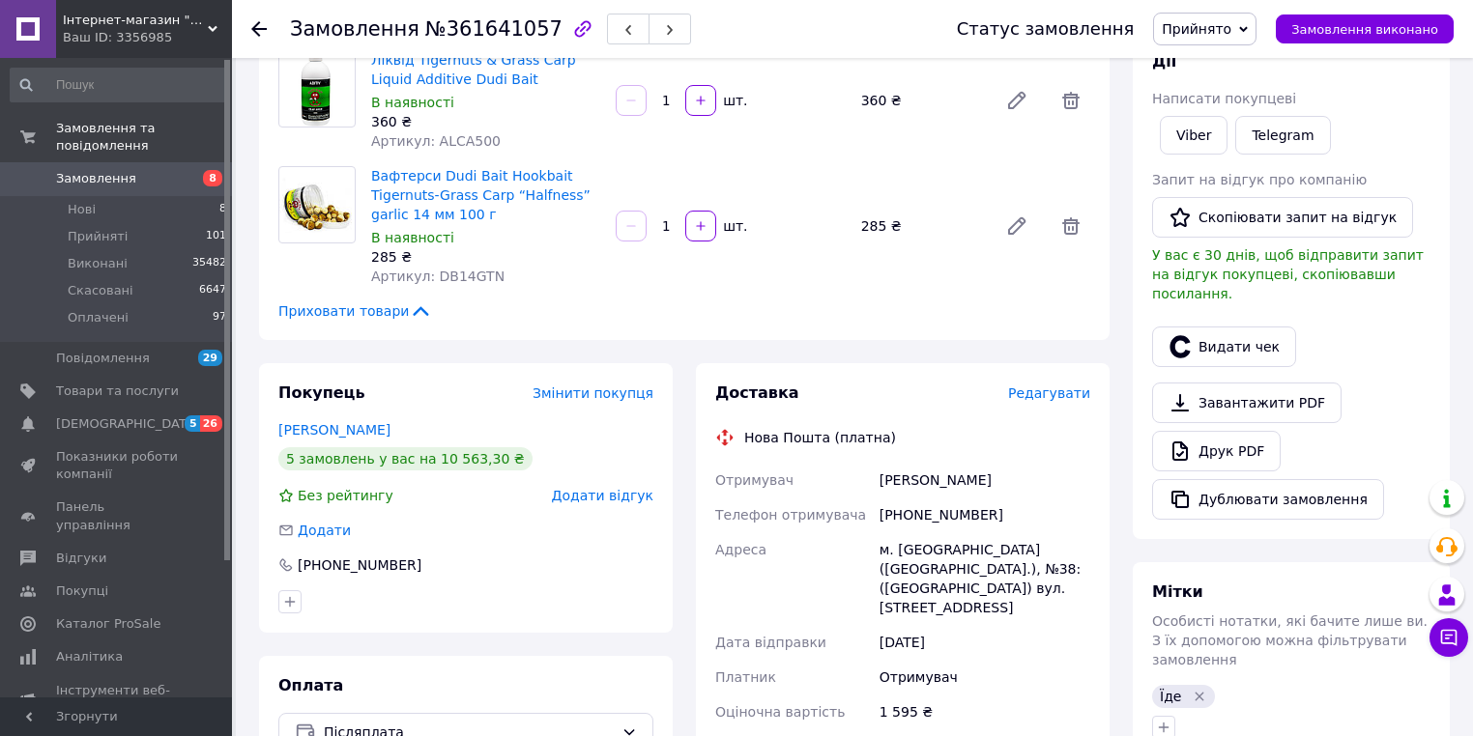
scroll to position [618, 0]
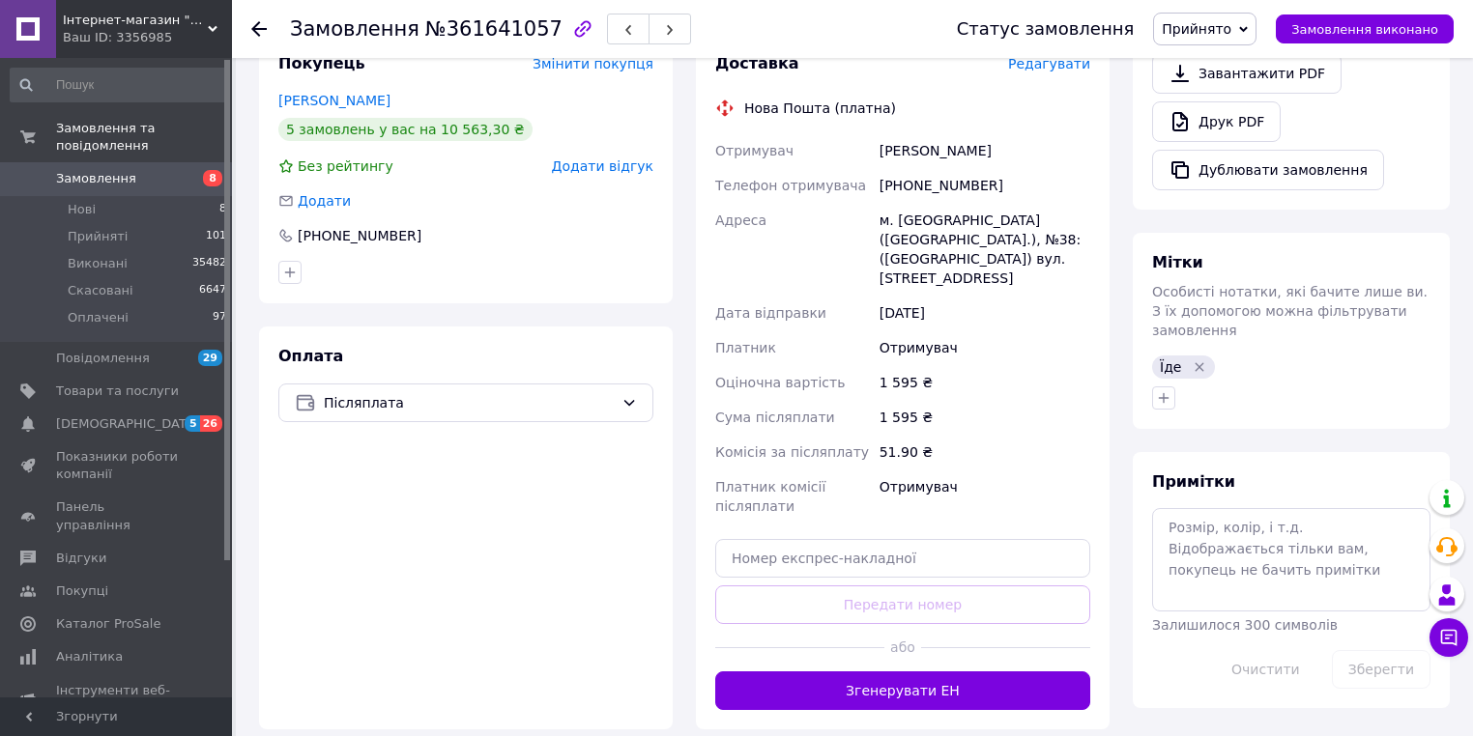
click at [908, 178] on div "[PHONE_NUMBER]" at bounding box center [984, 185] width 218 height 35
copy div "[PHONE_NUMBER]"
click at [925, 151] on div "[PERSON_NAME]" at bounding box center [984, 150] width 218 height 35
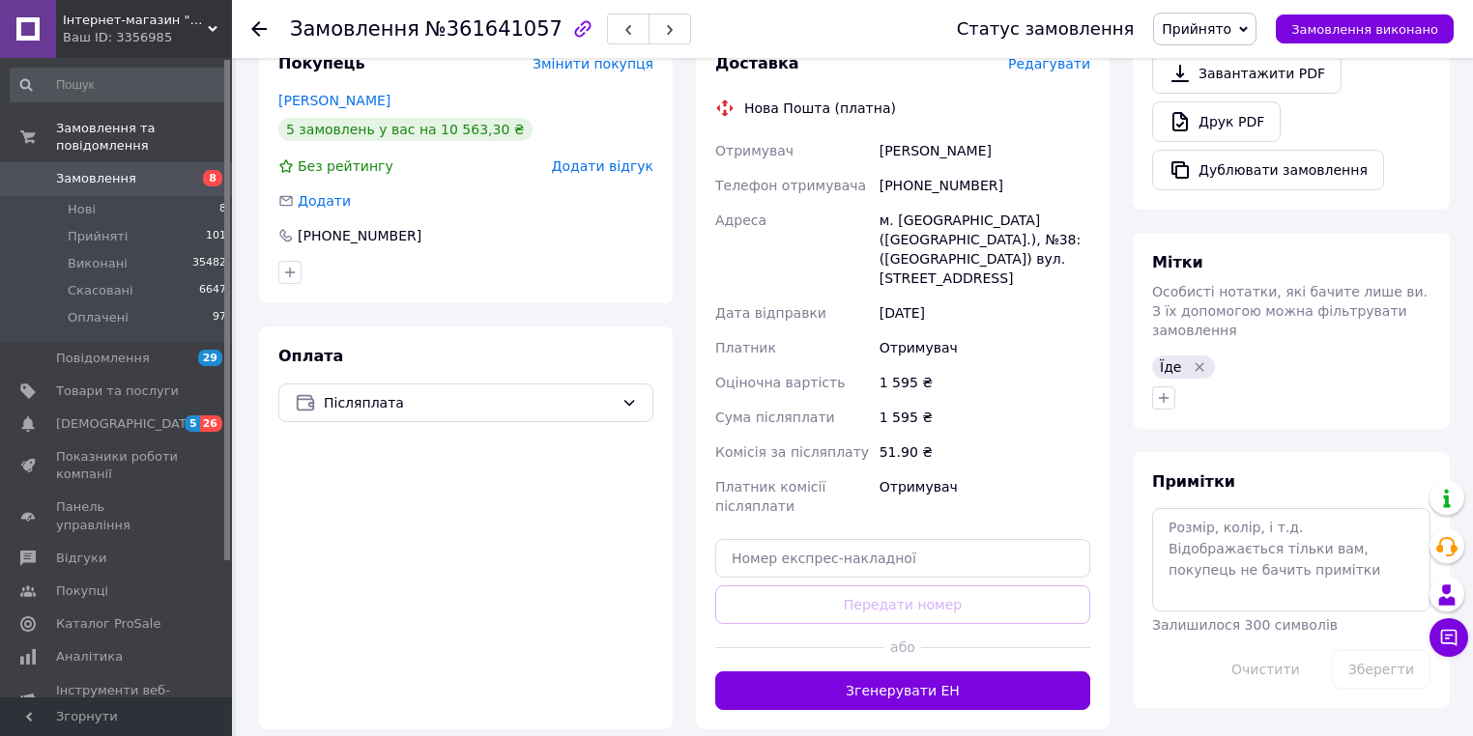
click at [925, 151] on div "[PERSON_NAME]" at bounding box center [984, 150] width 218 height 35
copy div "[PERSON_NAME]"
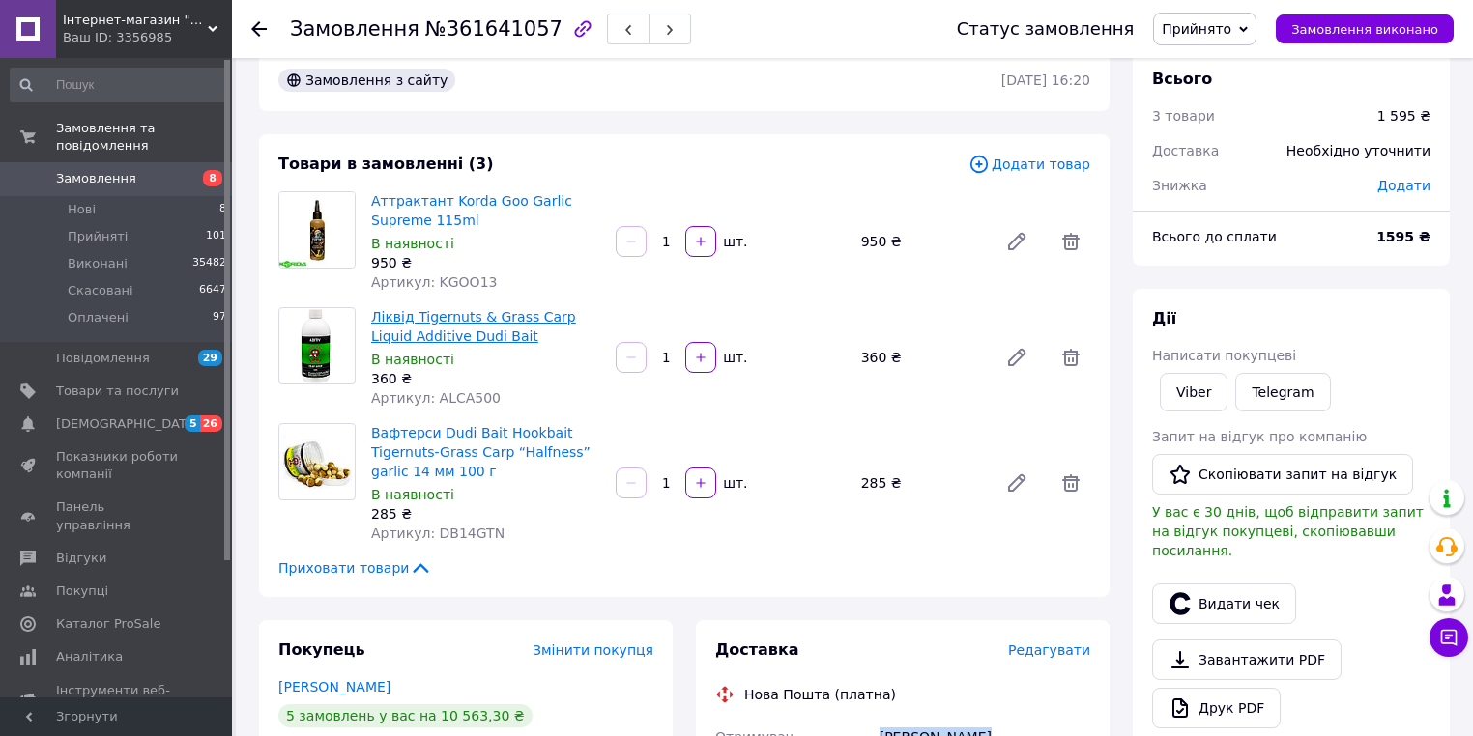
scroll to position [0, 0]
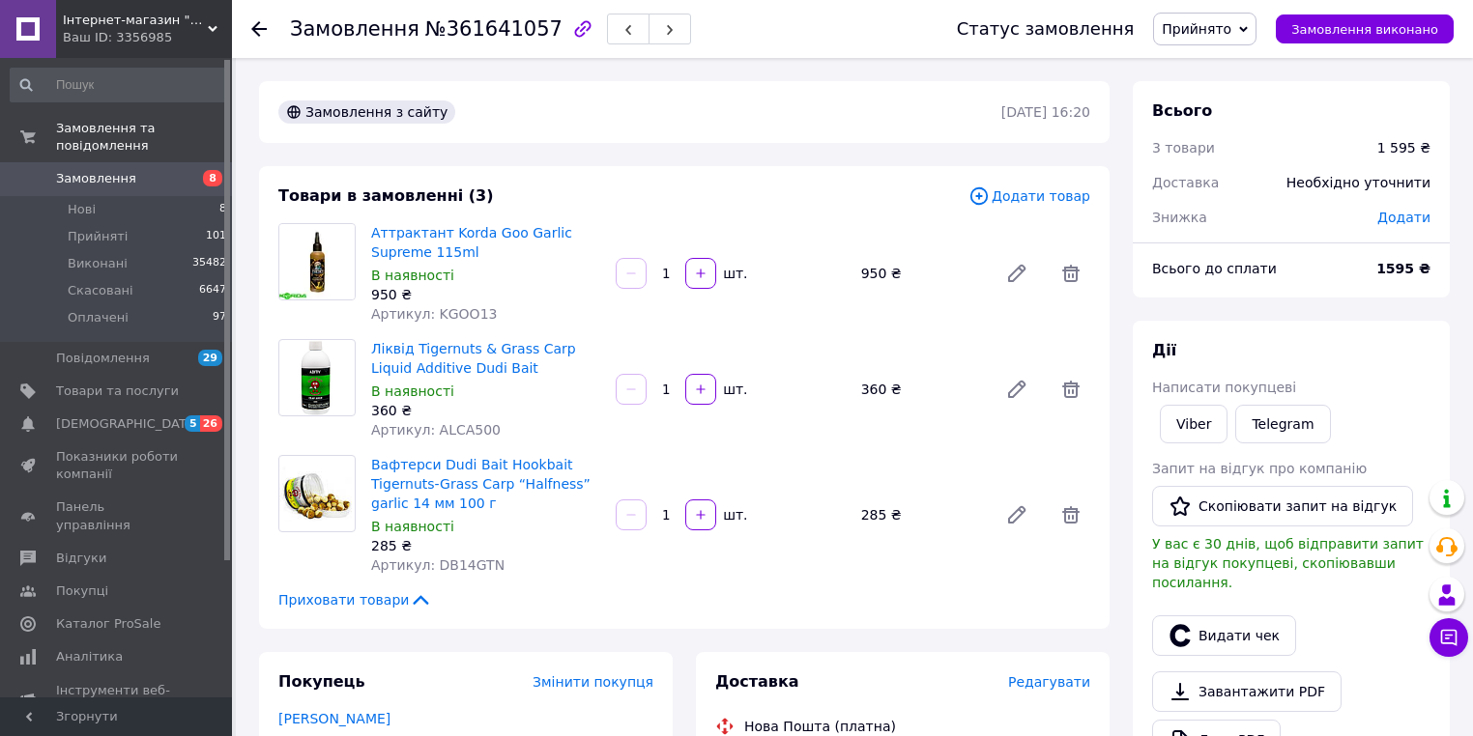
click at [151, 170] on span "Замовлення" at bounding box center [117, 178] width 123 height 17
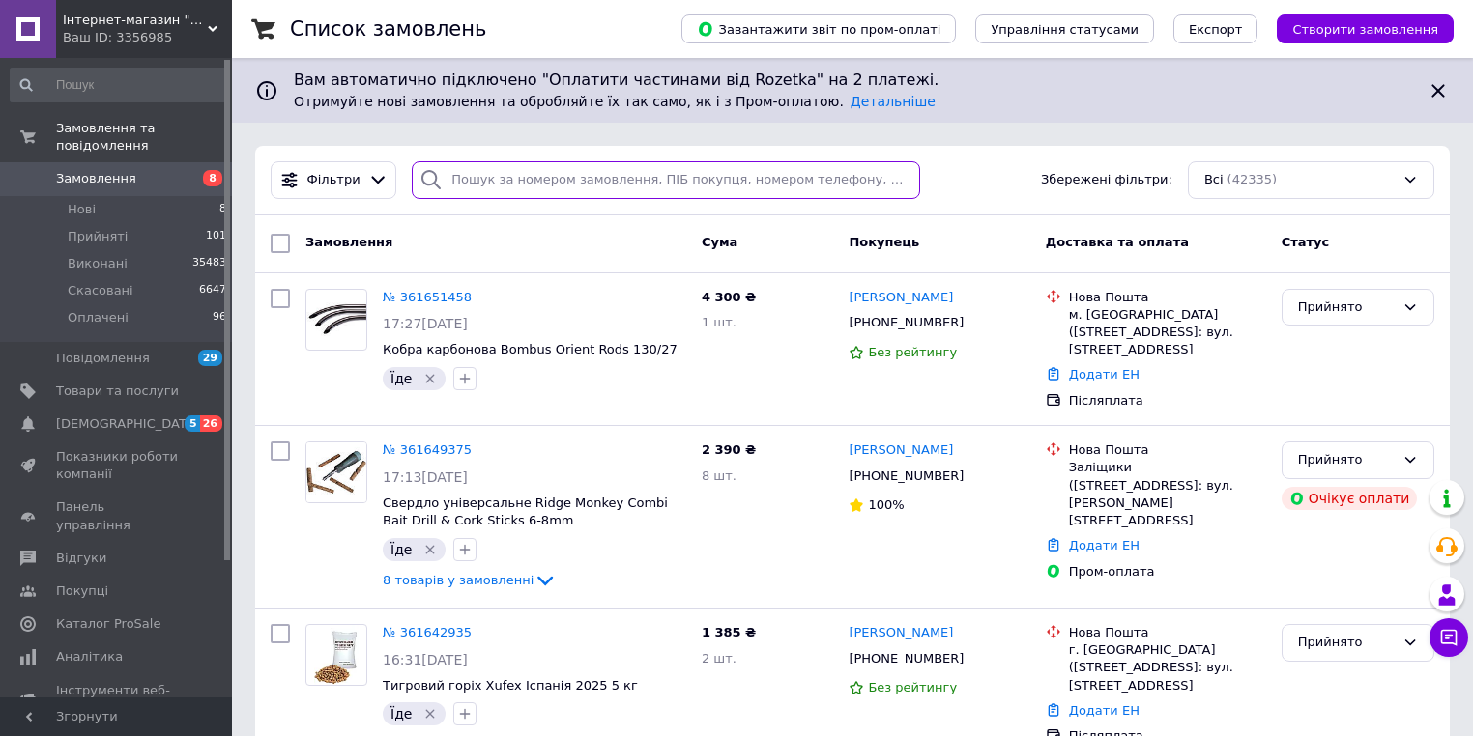
click at [490, 178] on input "search" at bounding box center [666, 180] width 508 height 38
paste input "[PHONE_NUMBER]"
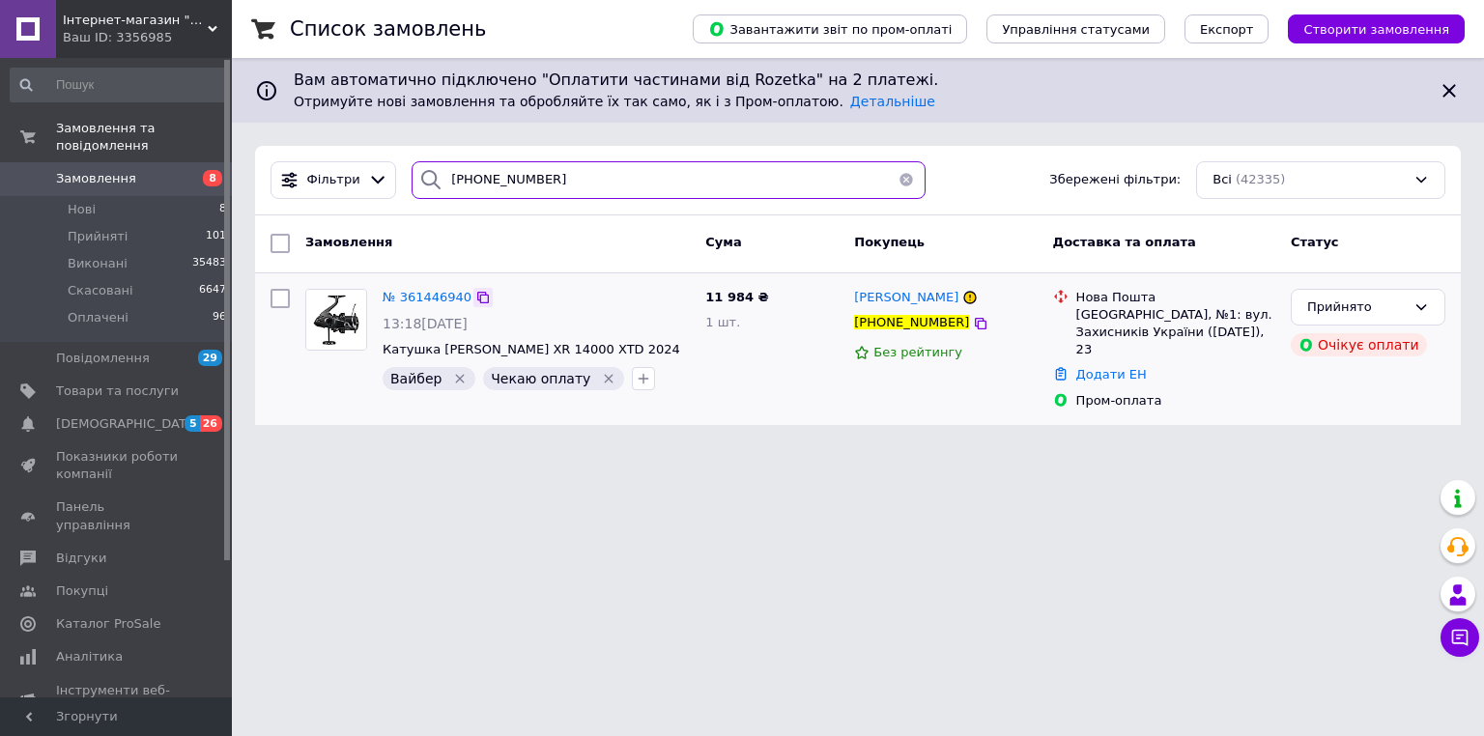
type input "[PHONE_NUMBER]"
click at [477, 294] on icon at bounding box center [483, 298] width 12 height 12
click at [896, 185] on button "button" at bounding box center [906, 180] width 39 height 38
